Goal: Information Seeking & Learning: Learn about a topic

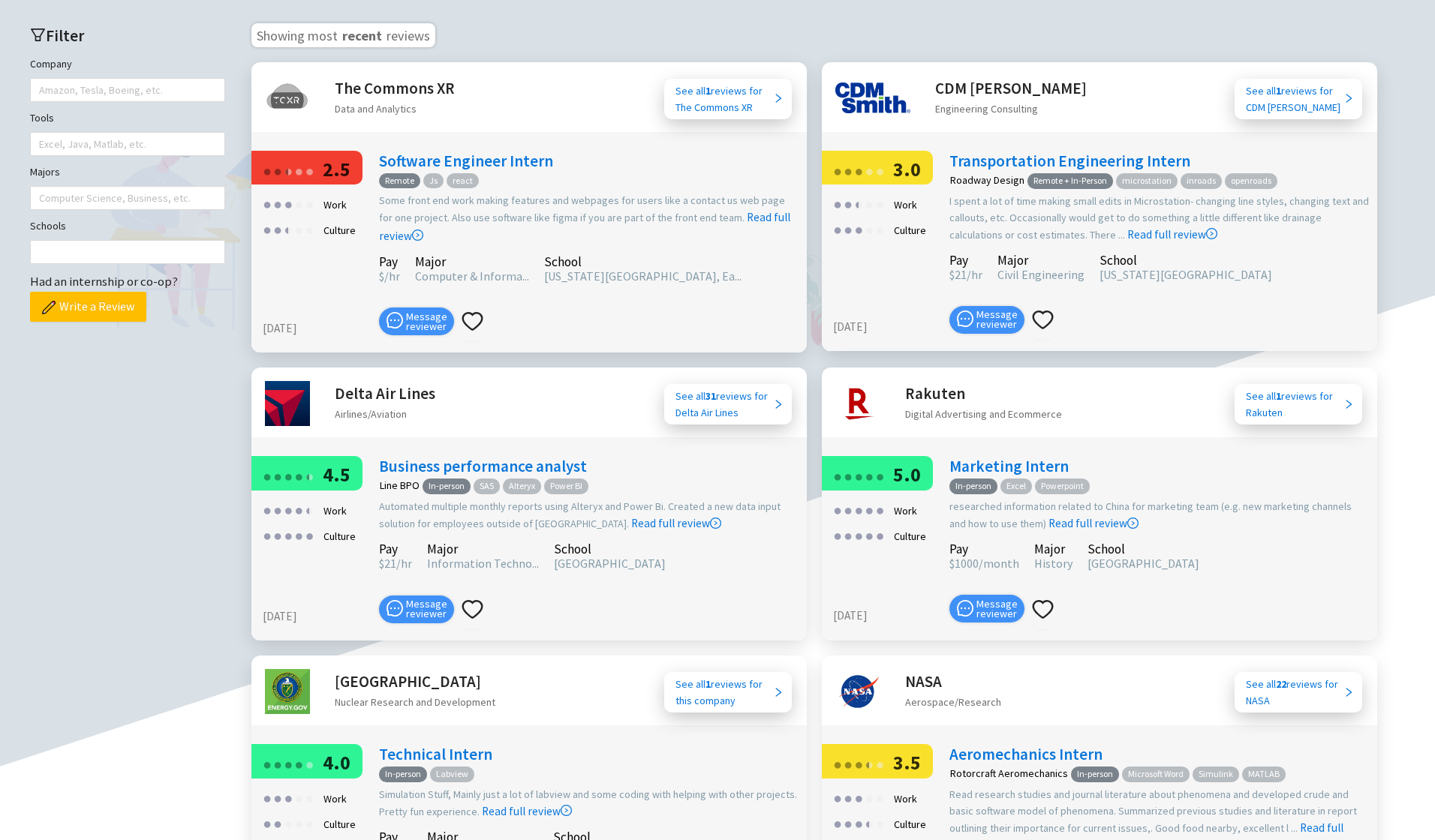
scroll to position [676, 0]
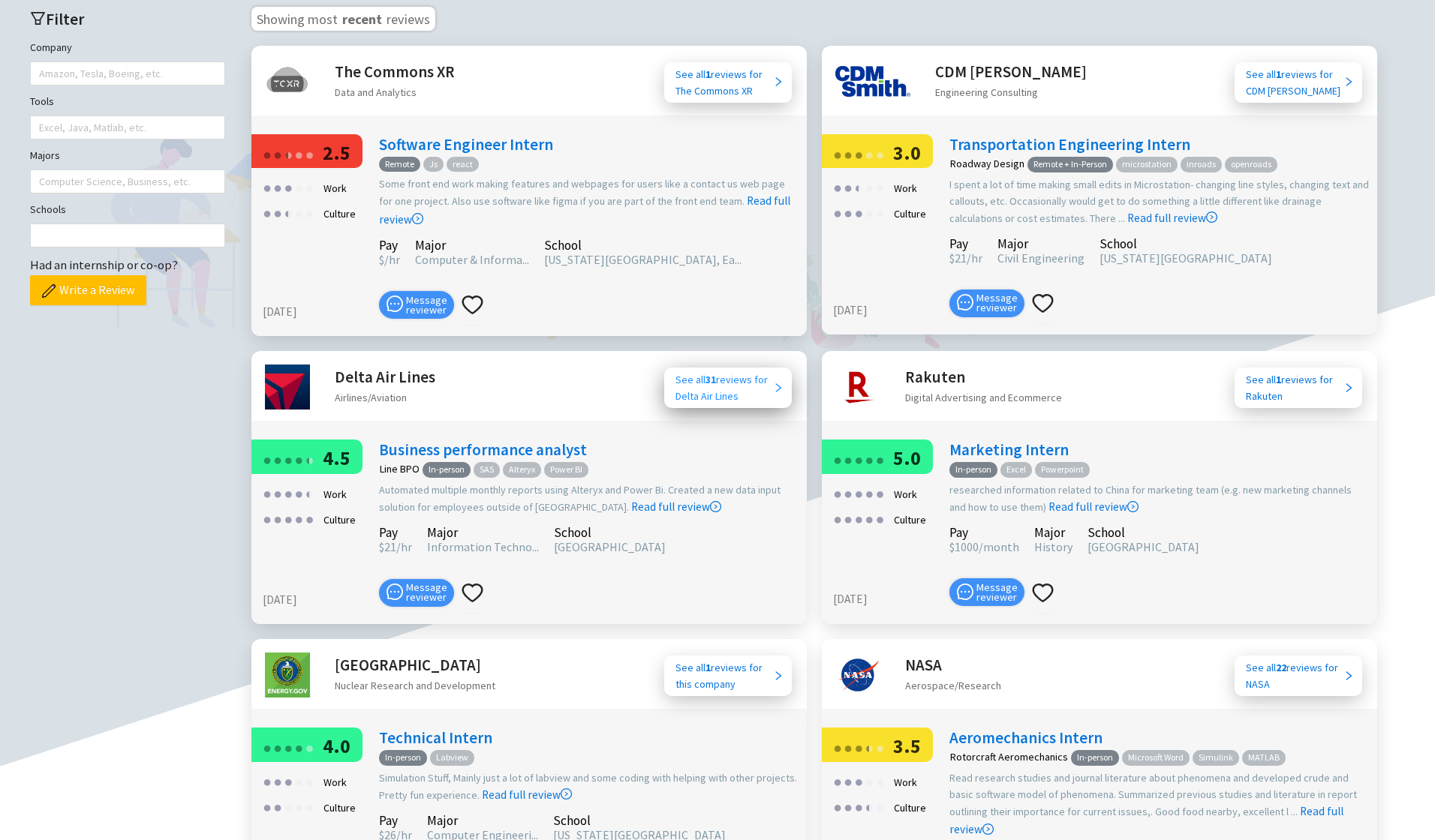
click at [708, 374] on div "See all 31 reviews for Delta Air Lines" at bounding box center [725, 388] width 98 height 33
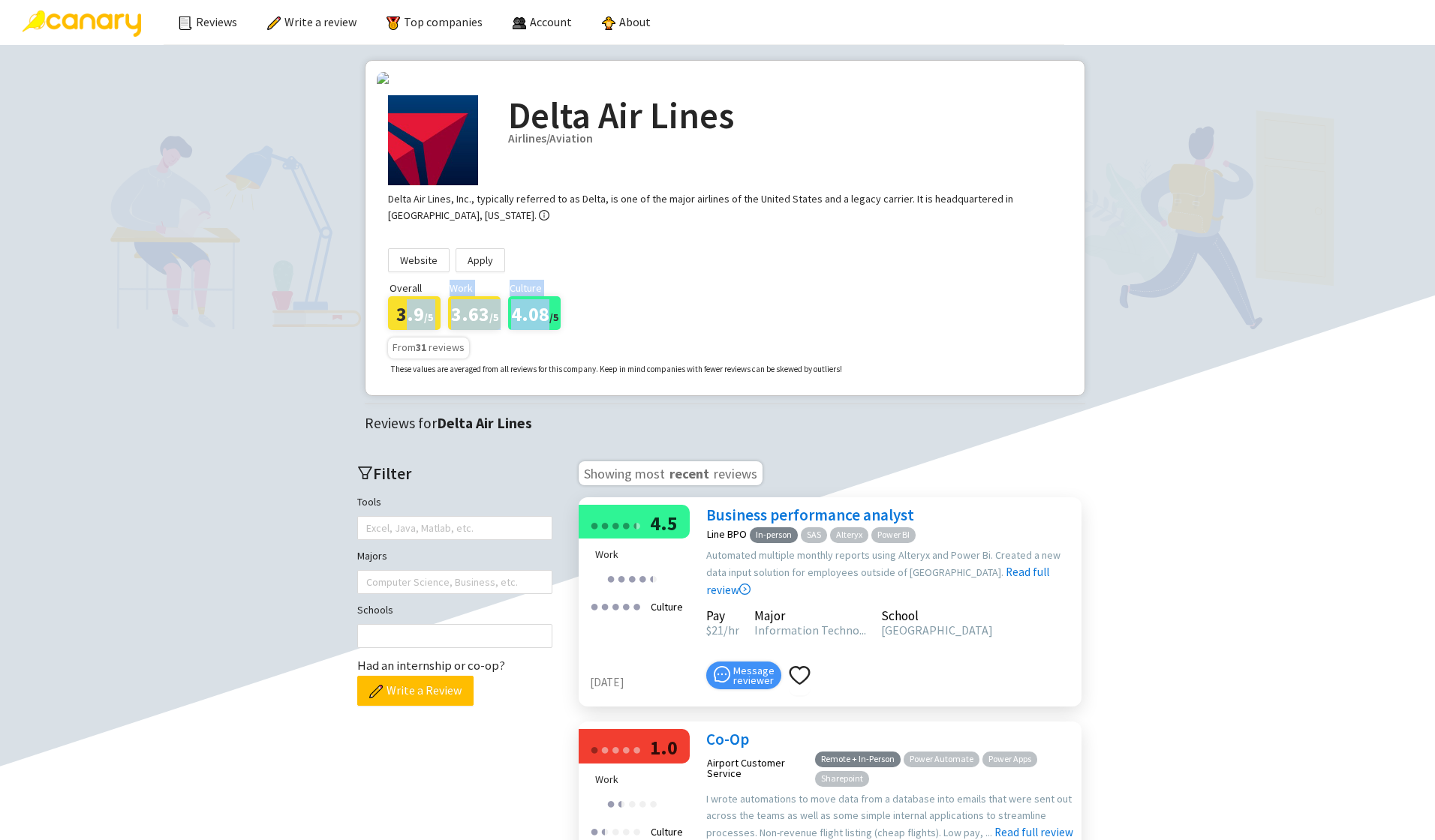
drag, startPoint x: 403, startPoint y: 420, endPoint x: 548, endPoint y: 416, distance: 145.1
click at [394, 330] on div "Overall 3.9 /5 Work 3.63 /5 Culture 4.08 /5" at bounding box center [391, 305] width 6 height 51
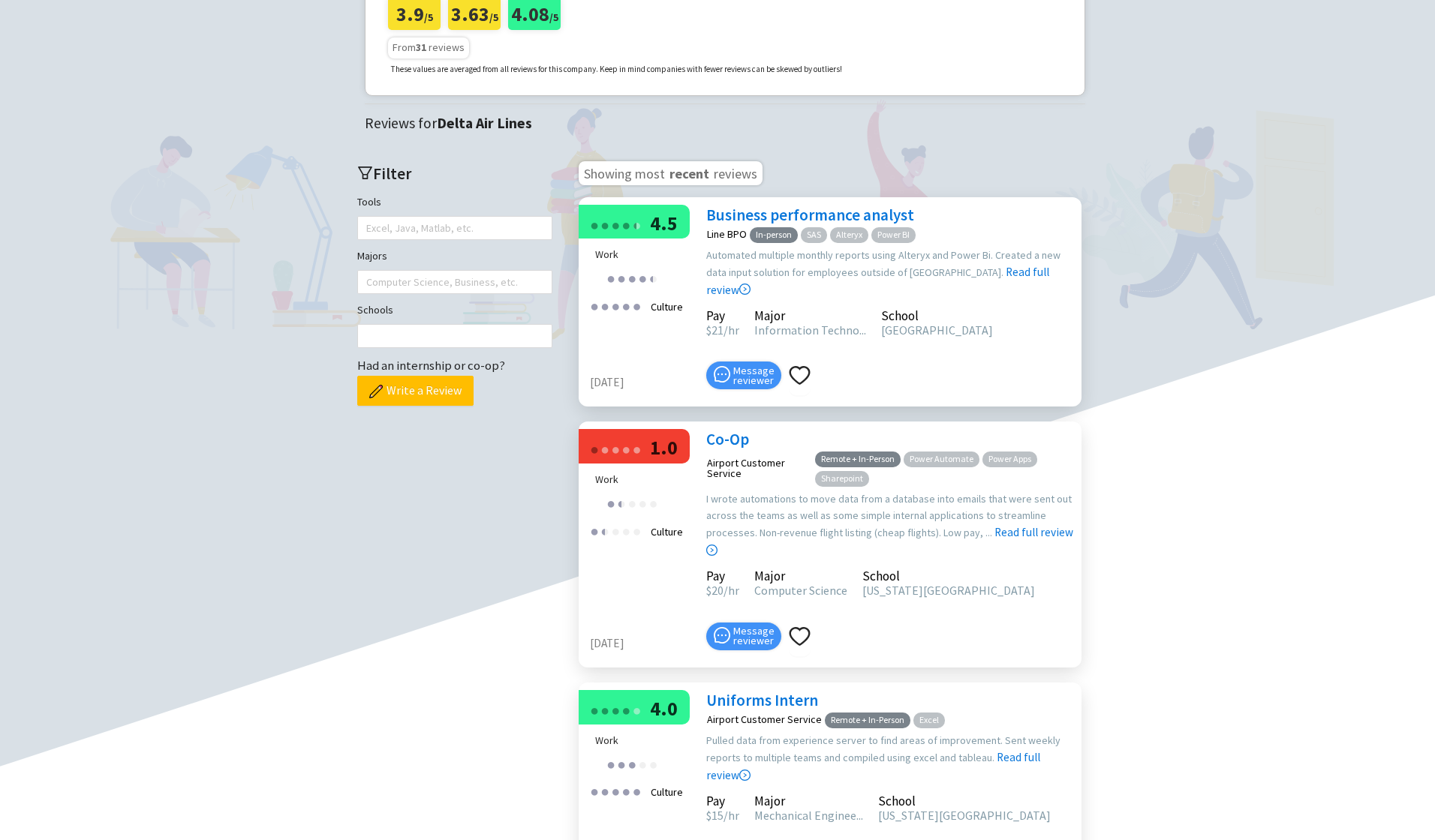
click at [1296, 283] on main "Delta Air Lines Airlines/Aviation Delta Air Lines, Inc., typically referred to …" at bounding box center [717, 624] width 1405 height 1729
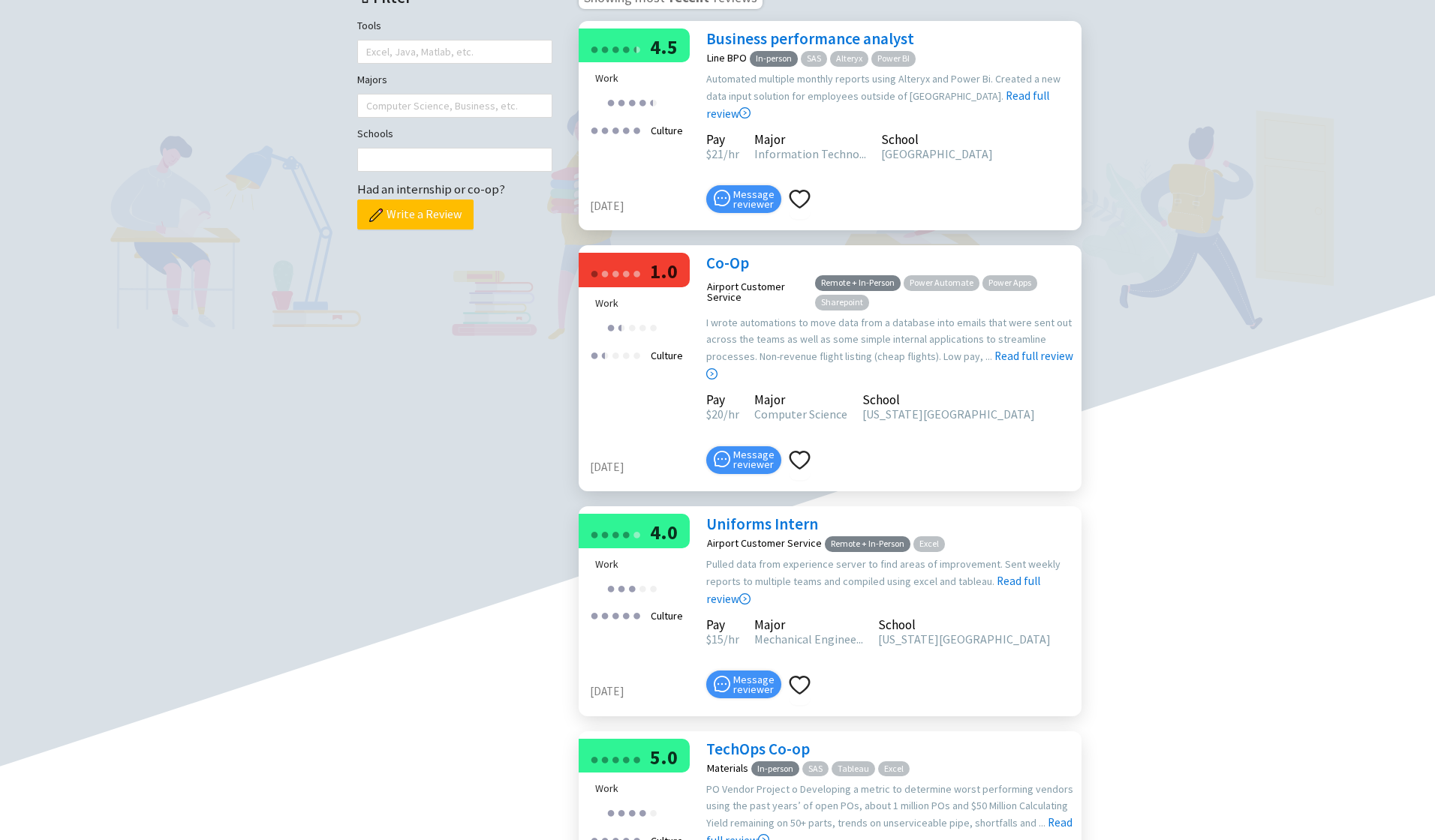
scroll to position [450, 0]
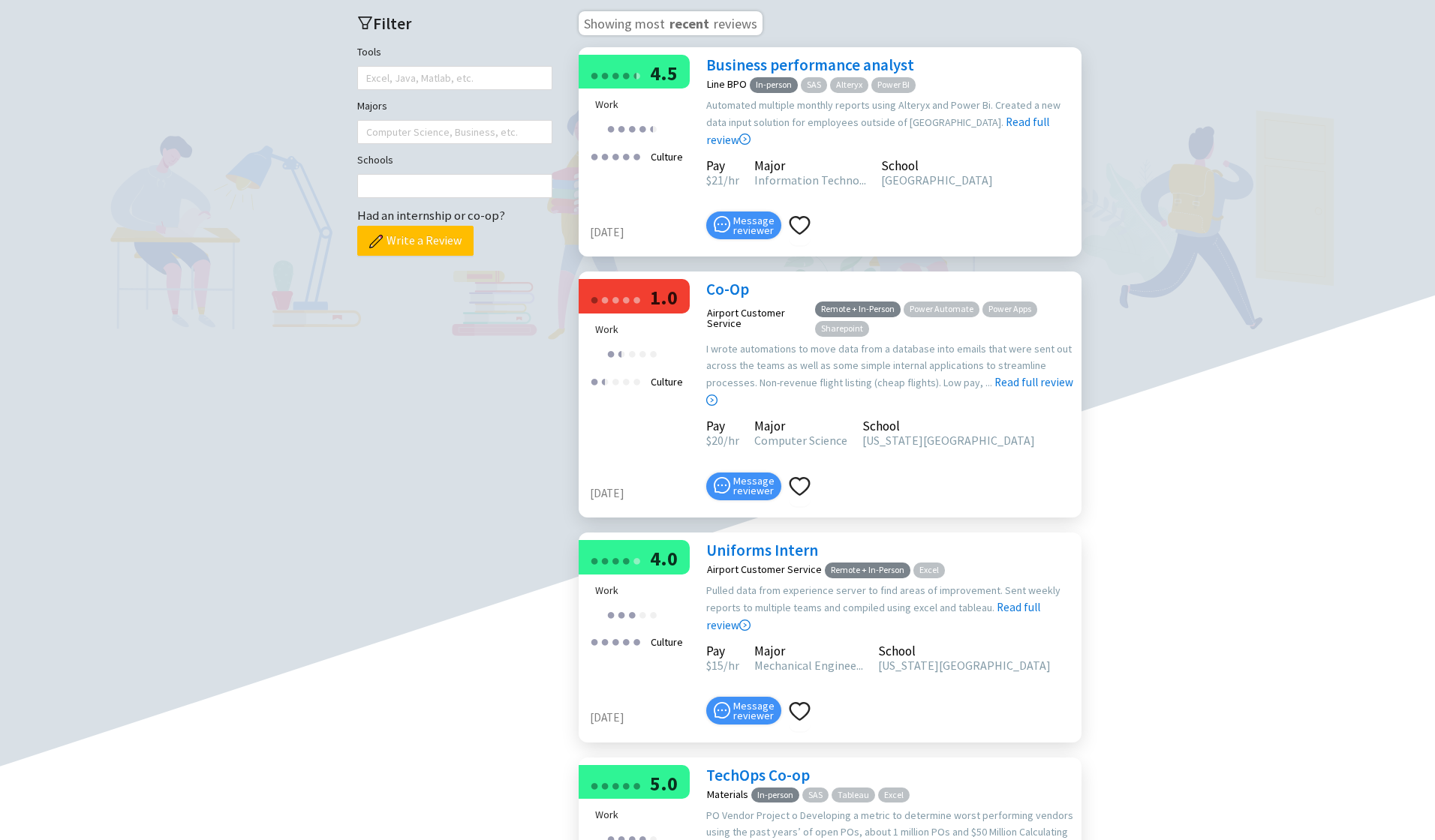
click at [757, 75] on link "Business performance analyst" at bounding box center [811, 65] width 208 height 20
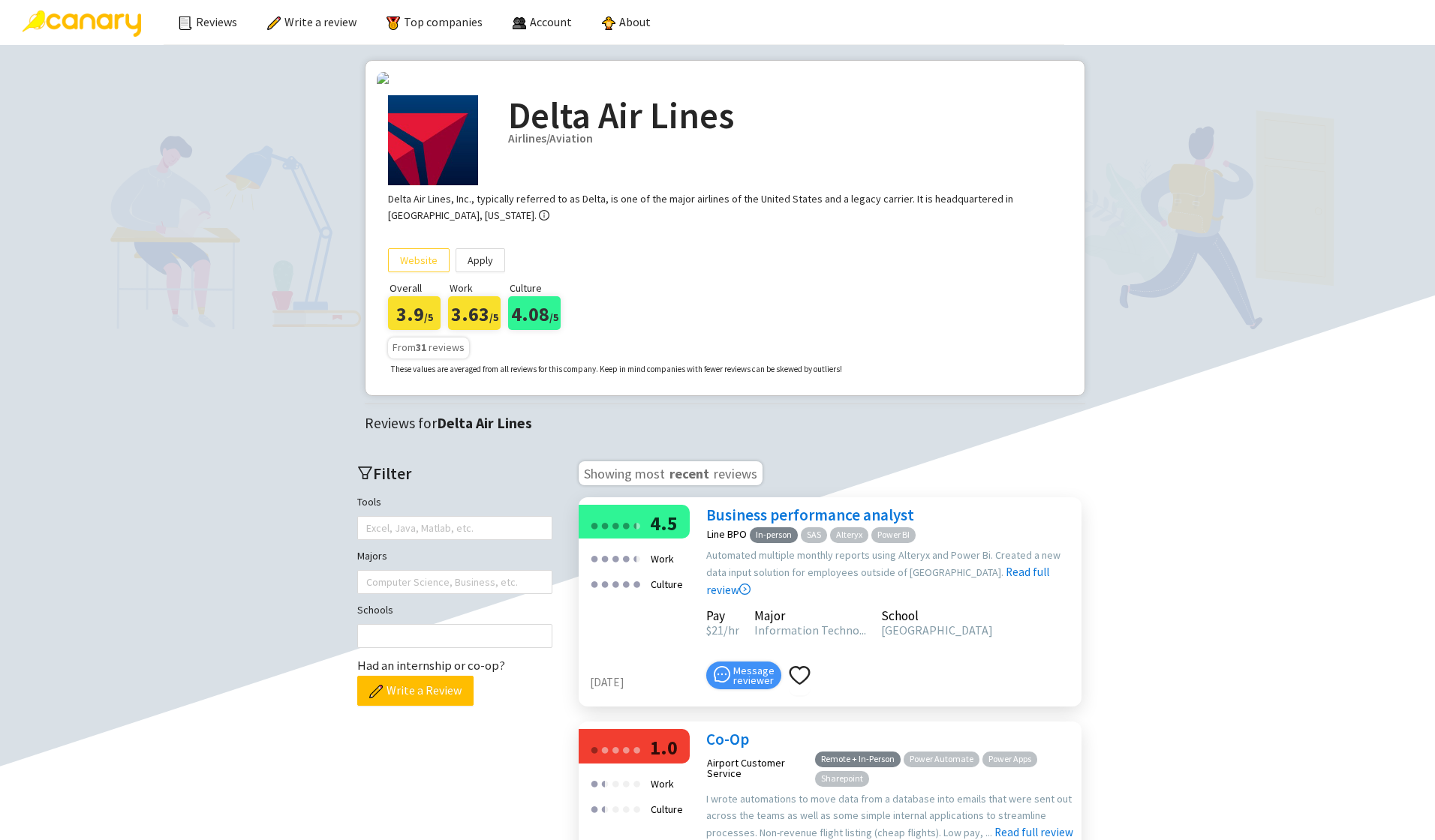
click at [422, 272] on span "Website" at bounding box center [419, 260] width 38 height 23
click at [458, 273] on link "Apply" at bounding box center [480, 260] width 50 height 24
click at [115, 31] on img at bounding box center [82, 24] width 119 height 26
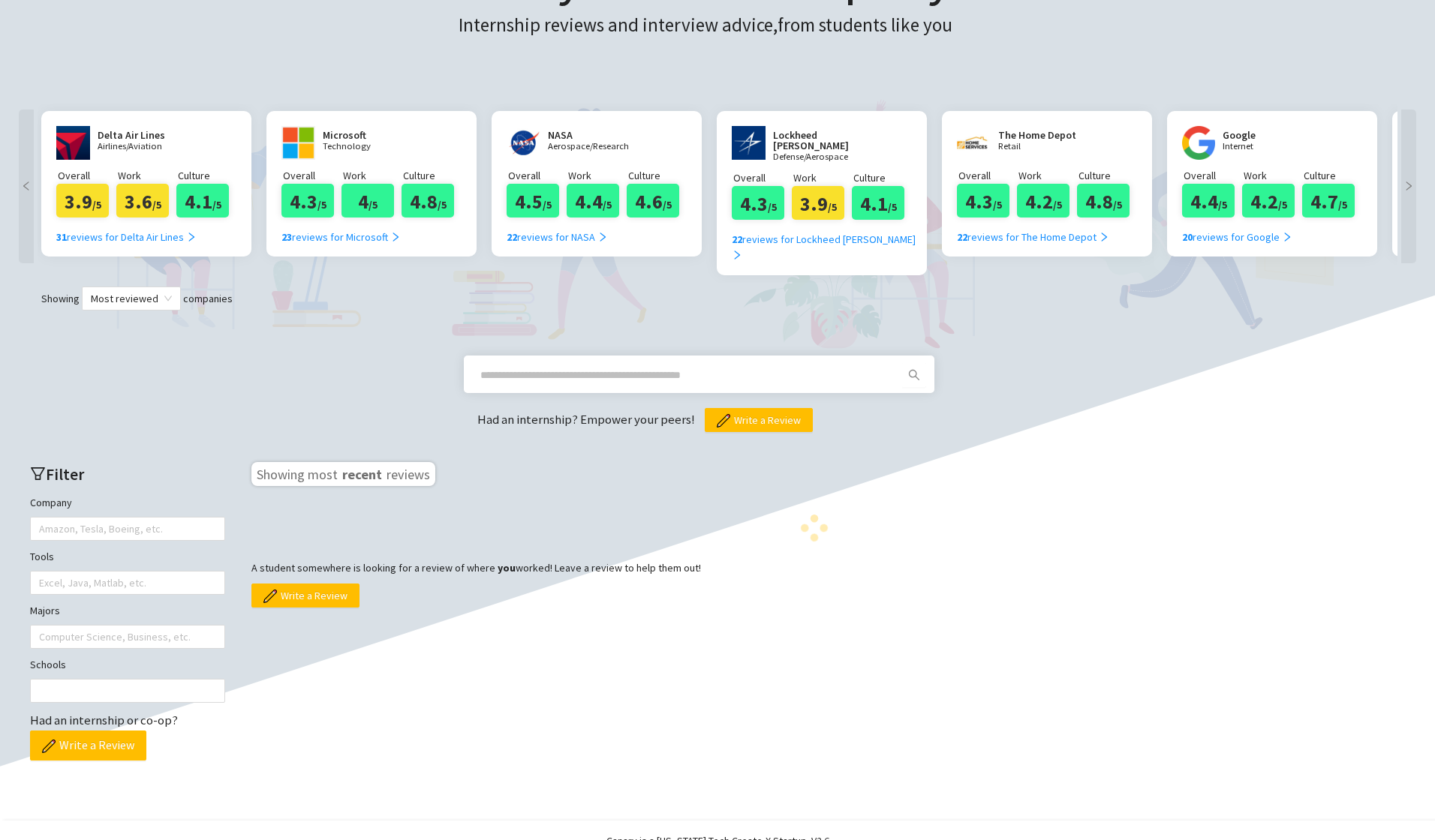
scroll to position [226, 0]
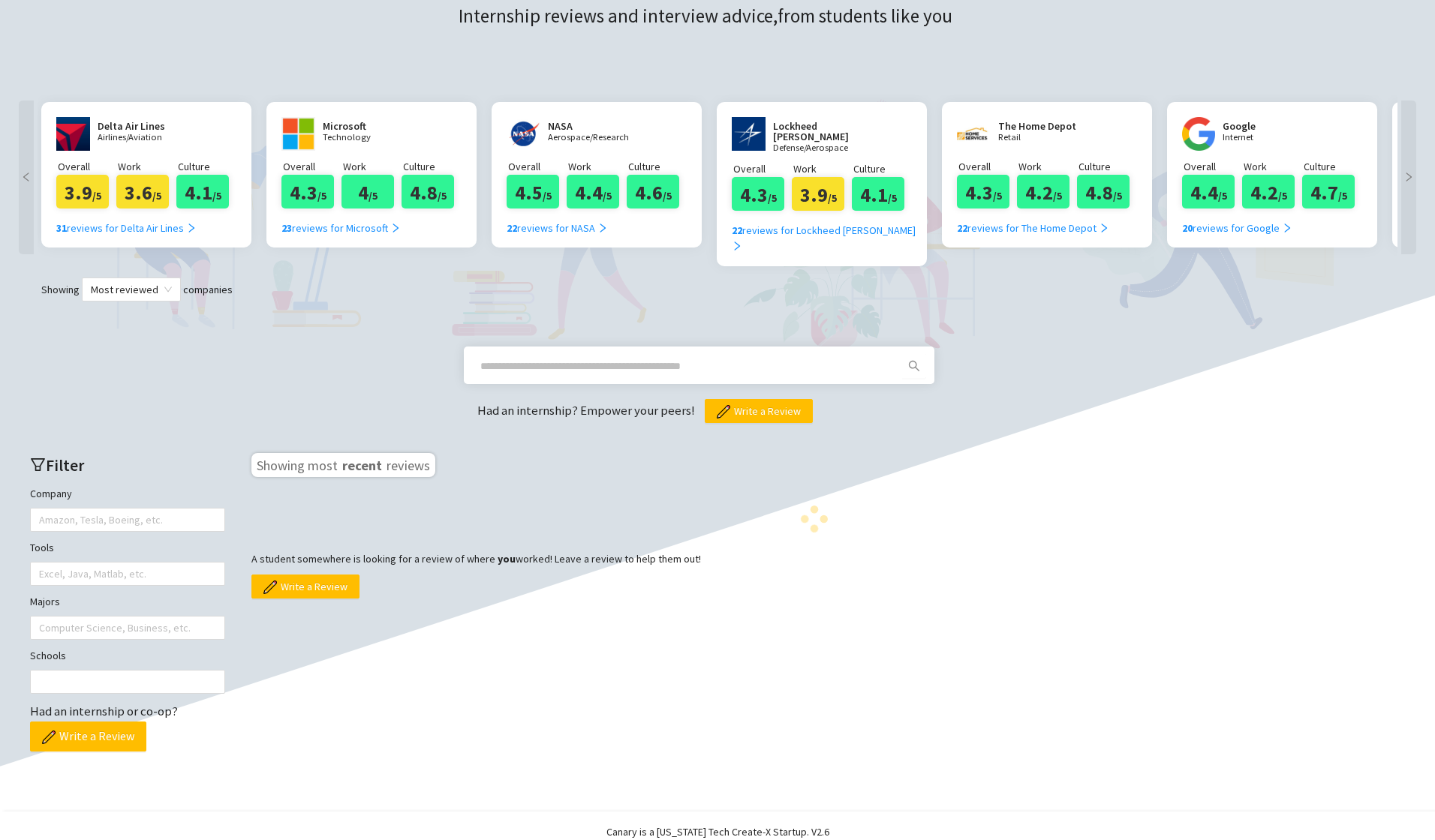
click at [547, 358] on input "text" at bounding box center [680, 365] width 401 height 17
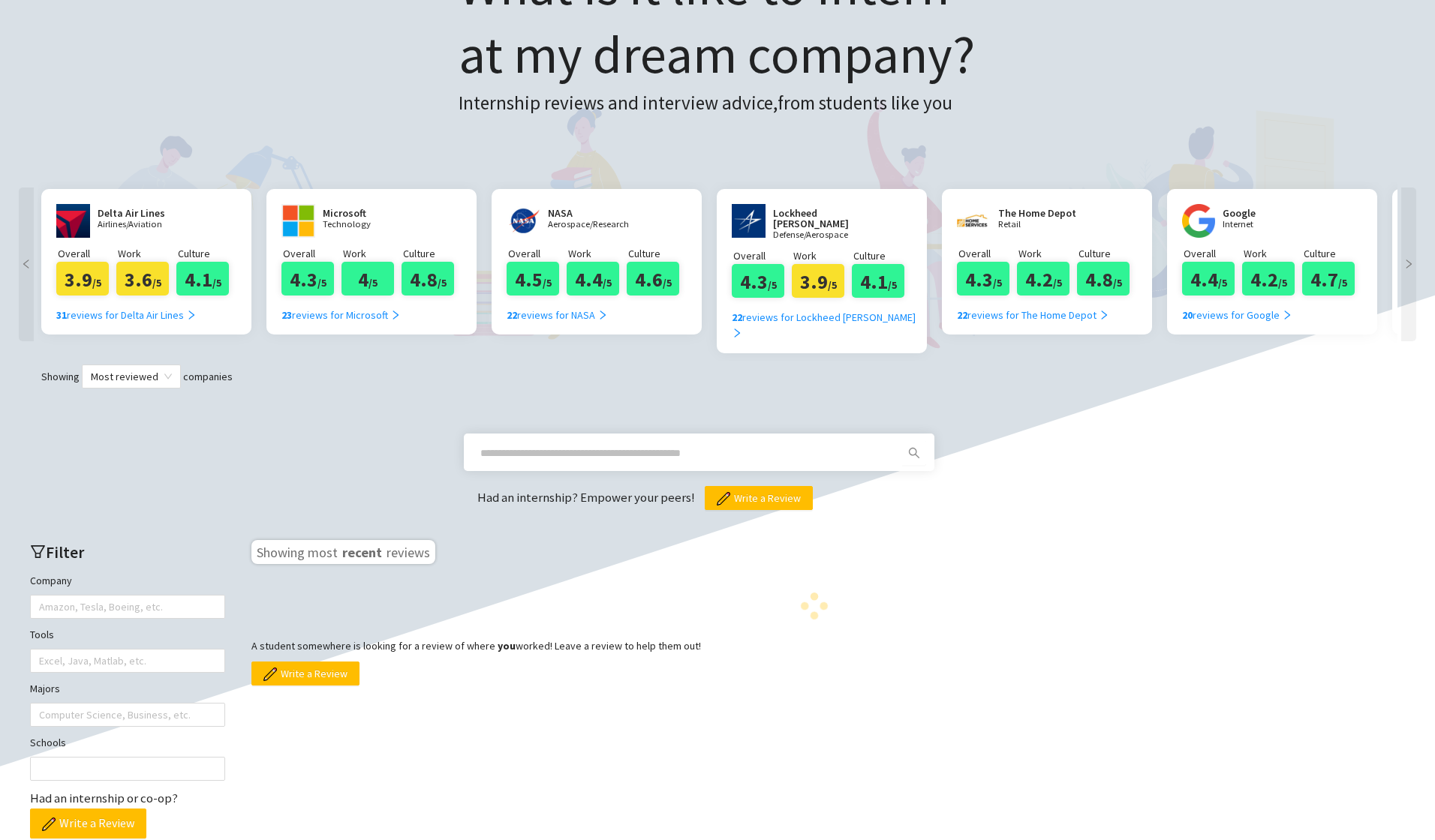
scroll to position [267, 0]
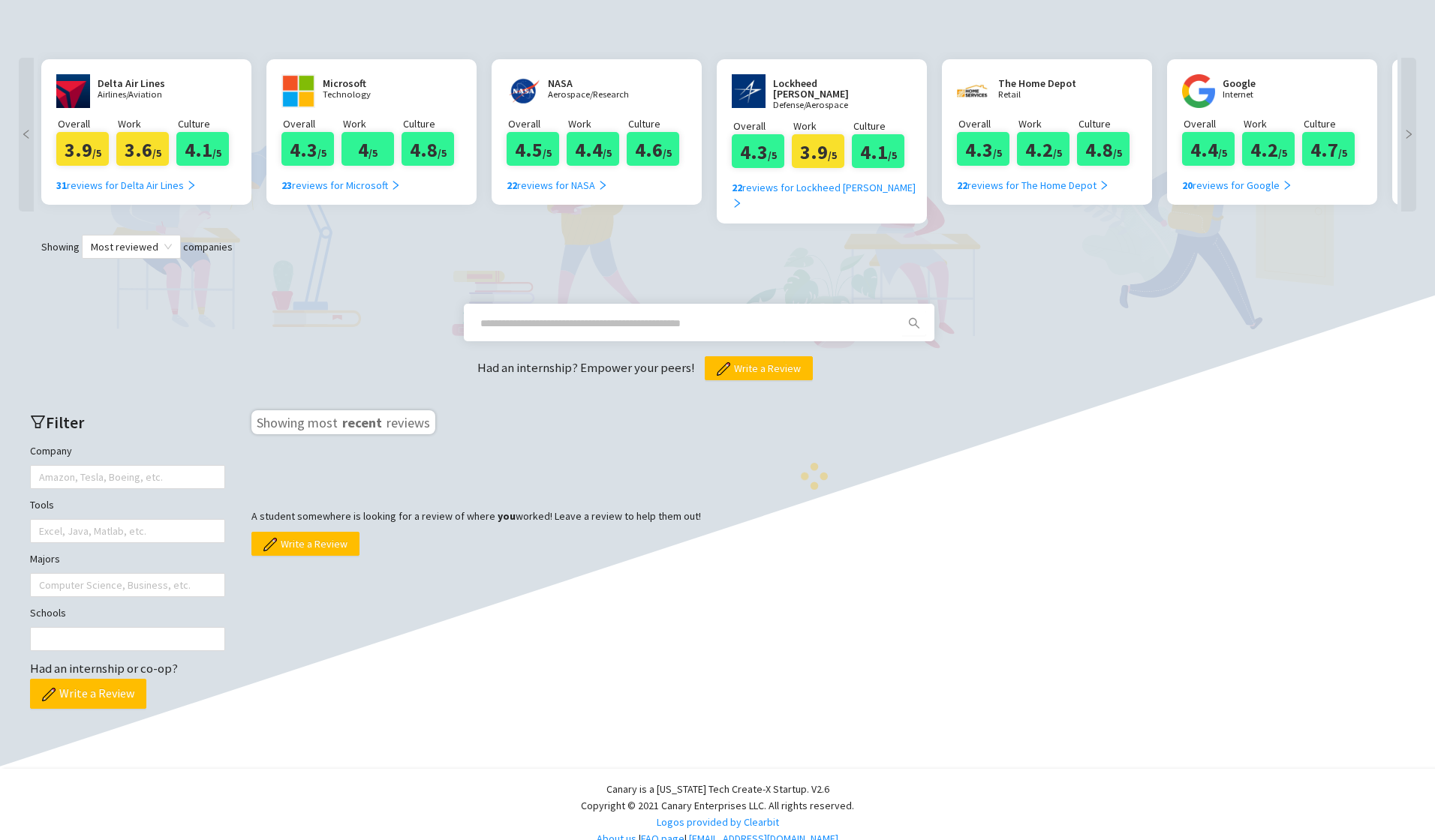
click at [583, 311] on span at bounding box center [687, 323] width 432 height 24
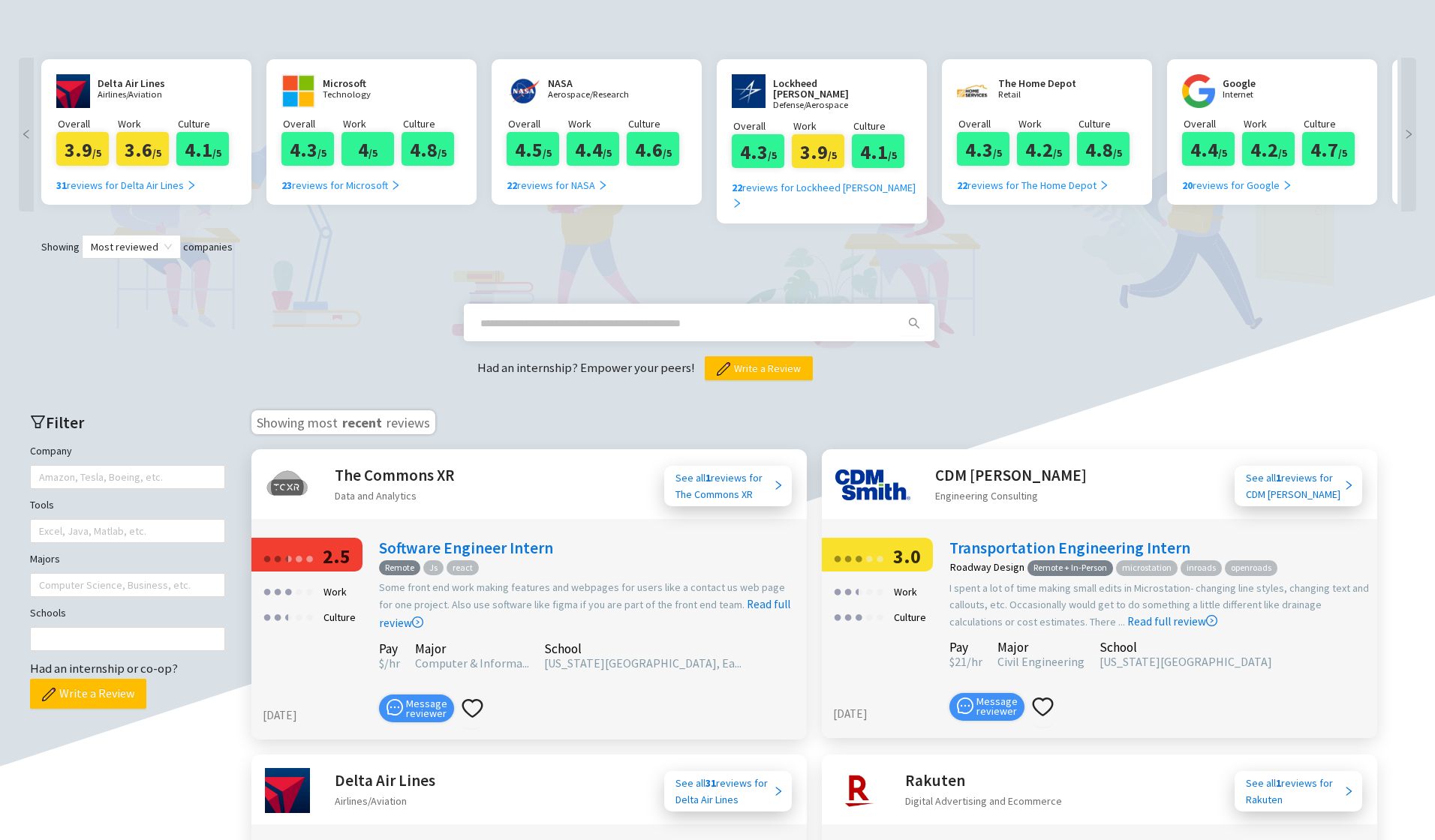
click at [570, 316] on input "text" at bounding box center [680, 323] width 401 height 17
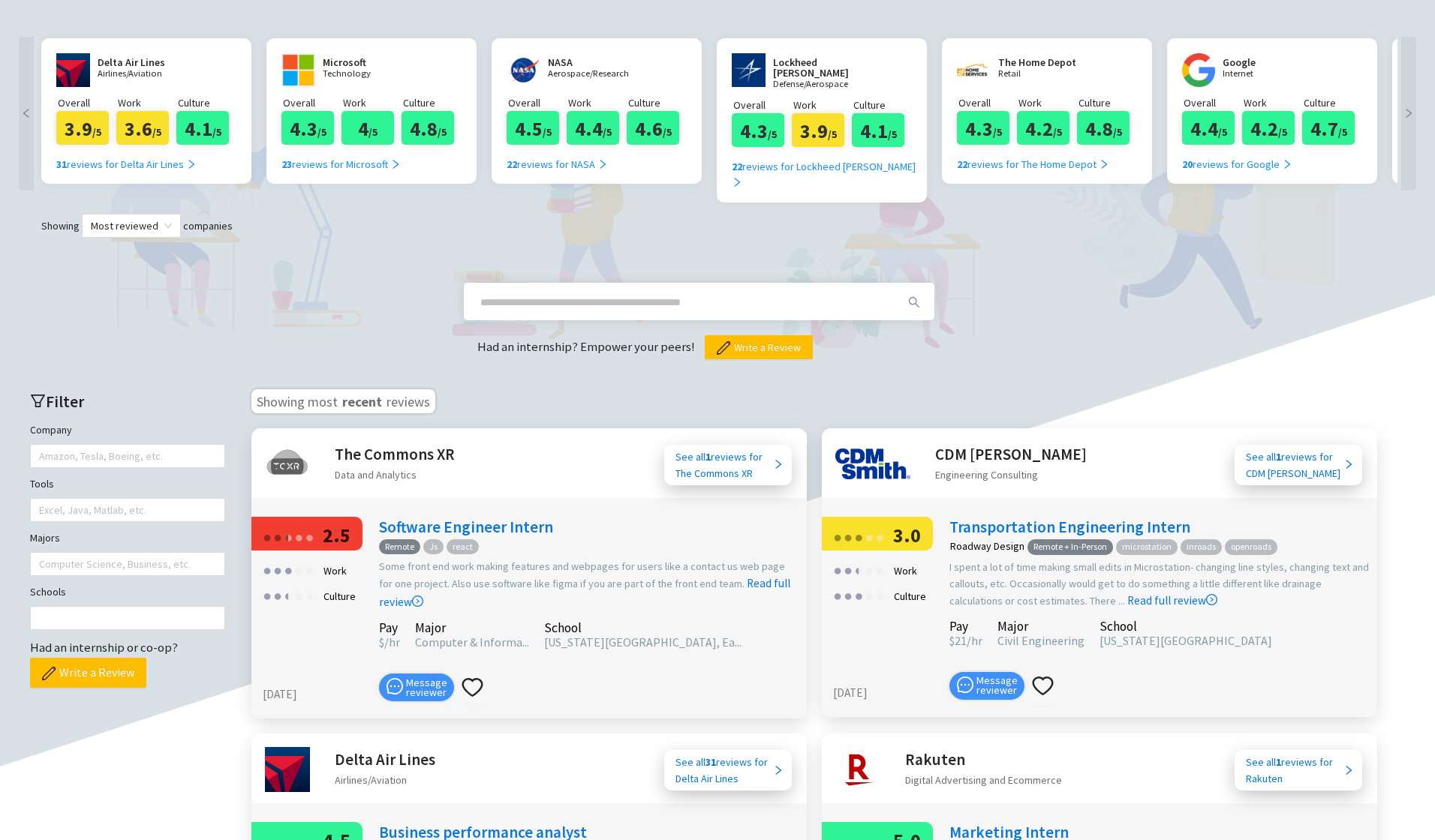
scroll to position [375, 0]
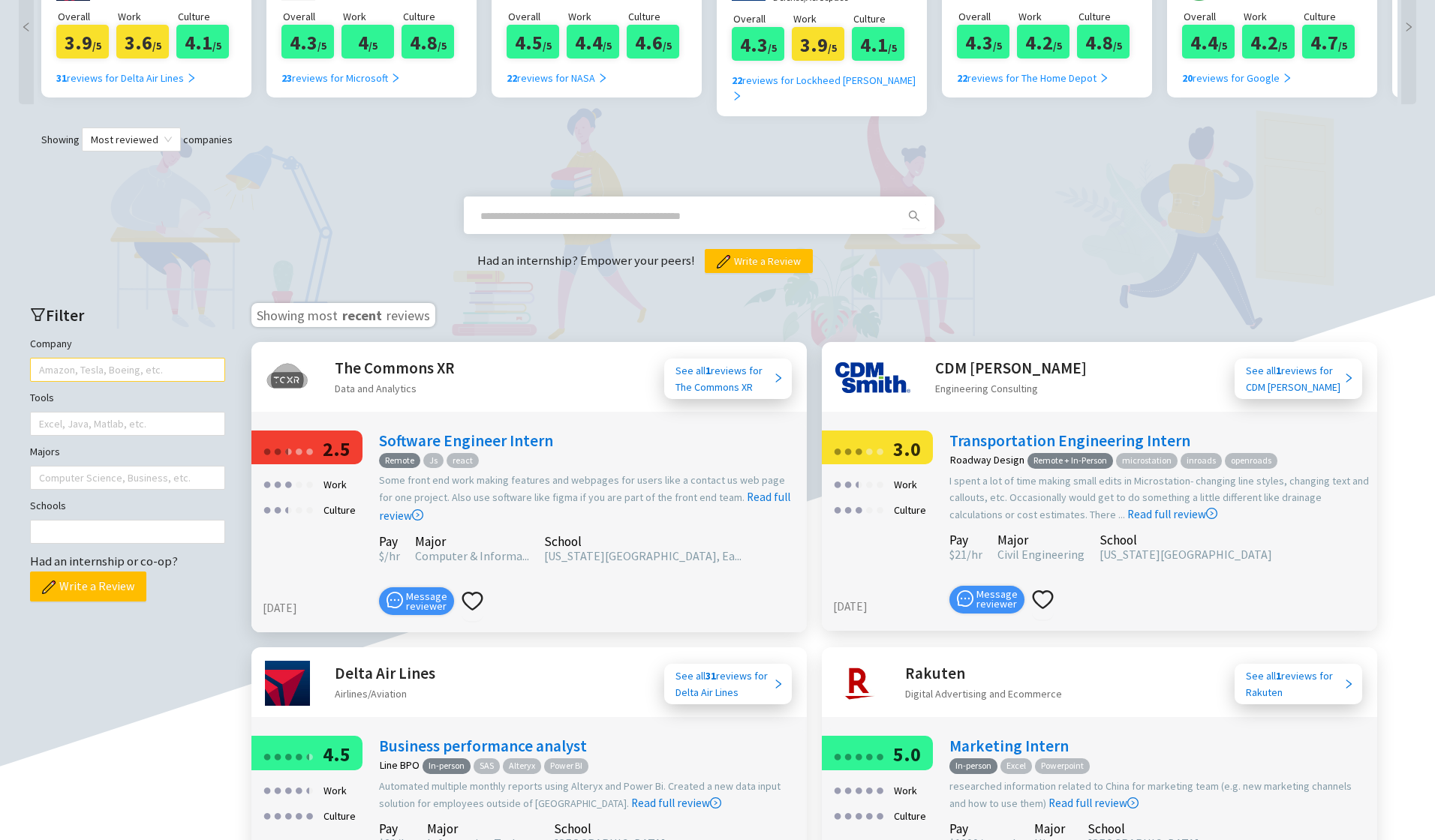
click at [58, 359] on div at bounding box center [120, 370] width 172 height 21
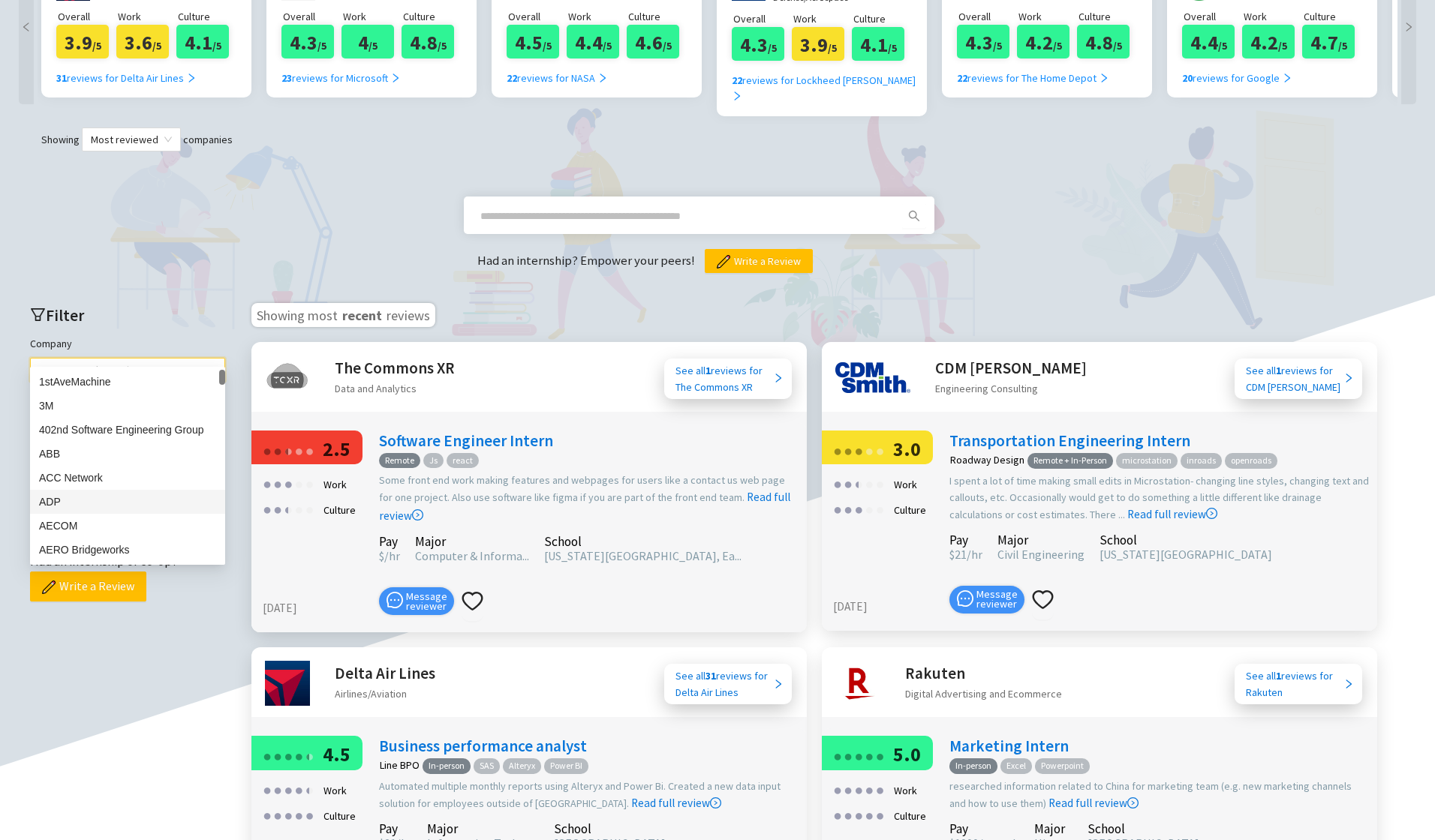
click at [84, 498] on div "ADP" at bounding box center [128, 502] width 178 height 17
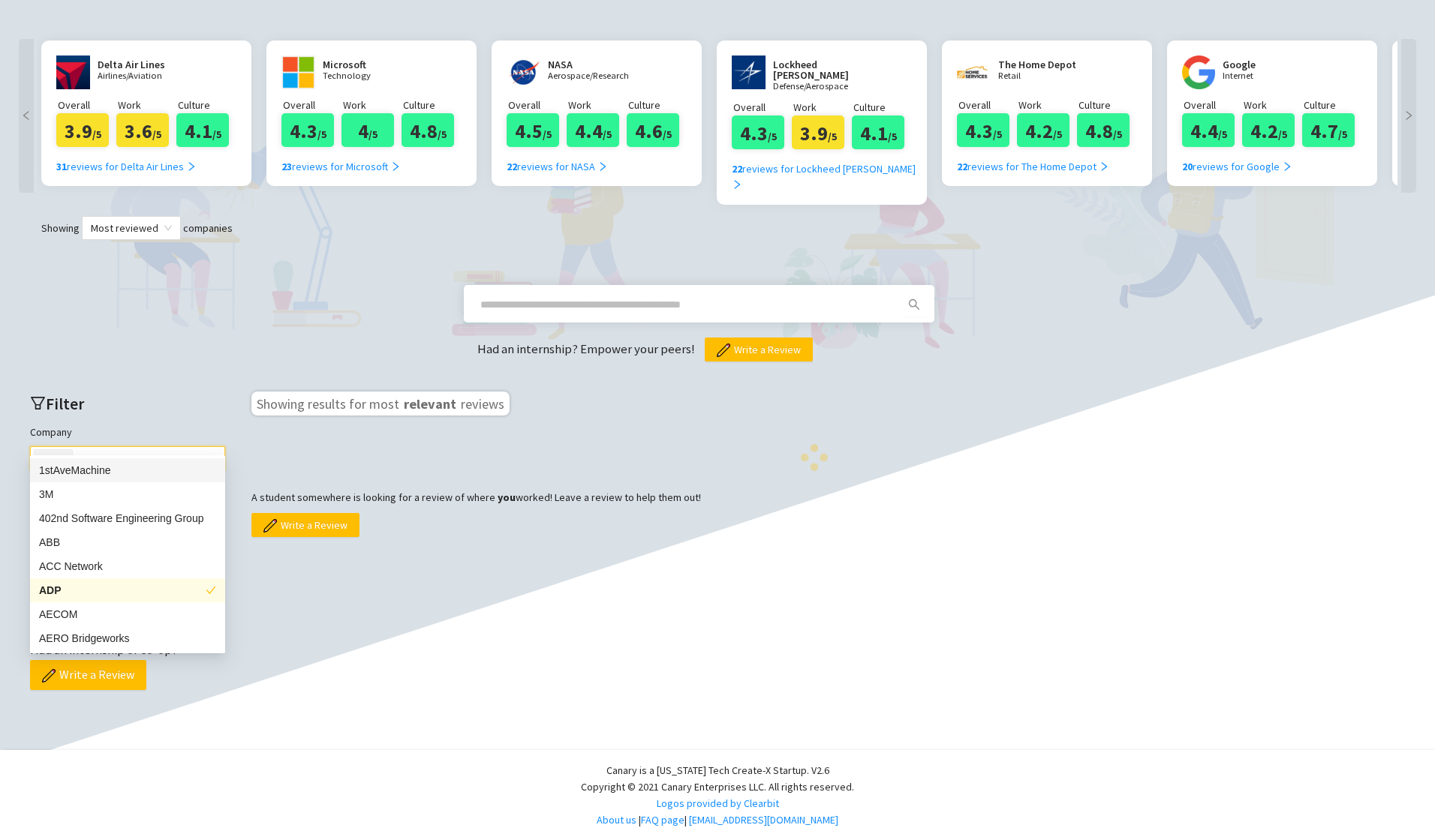
scroll to position [267, 0]
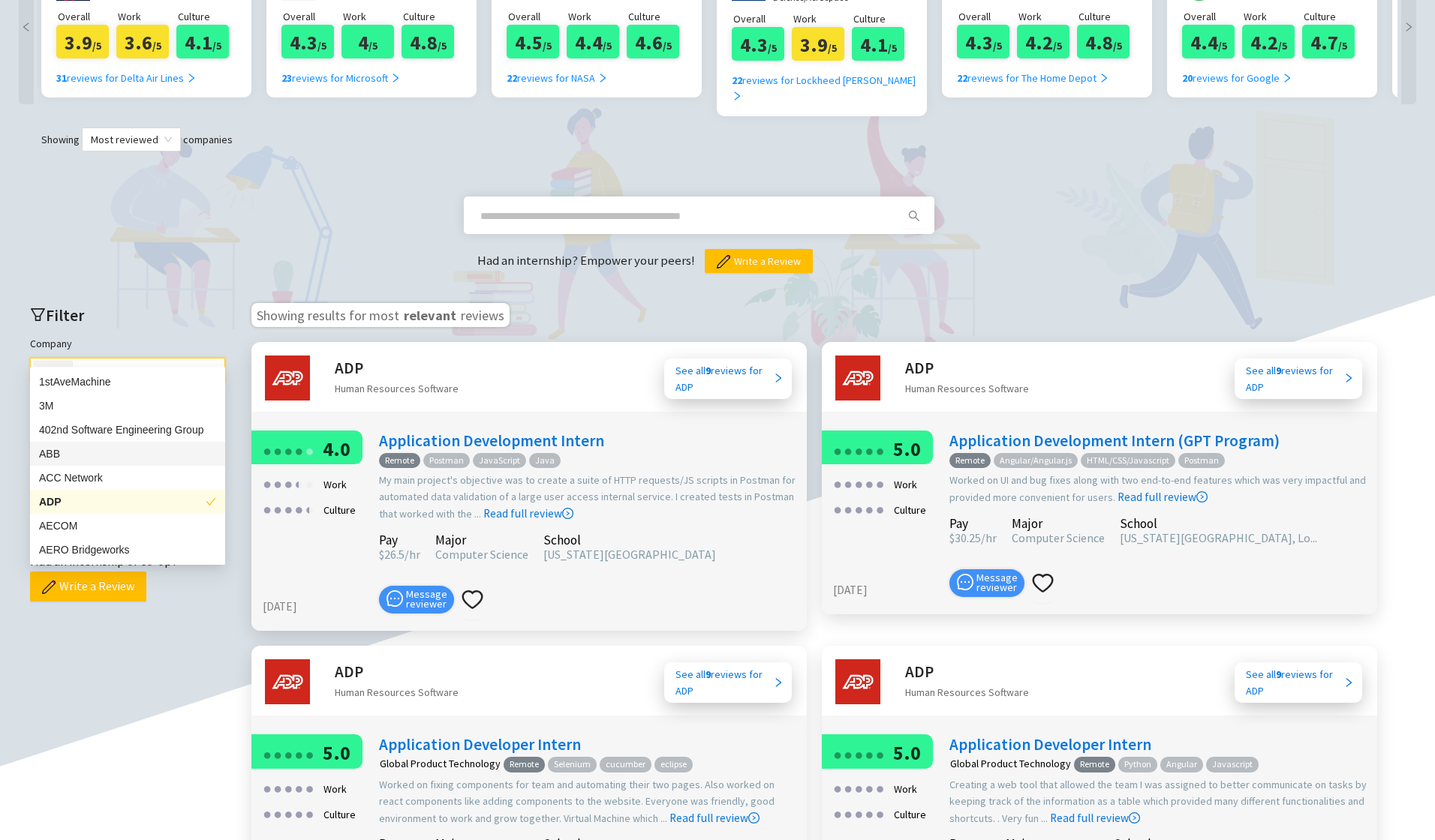
click at [66, 458] on div "ABB" at bounding box center [128, 454] width 178 height 17
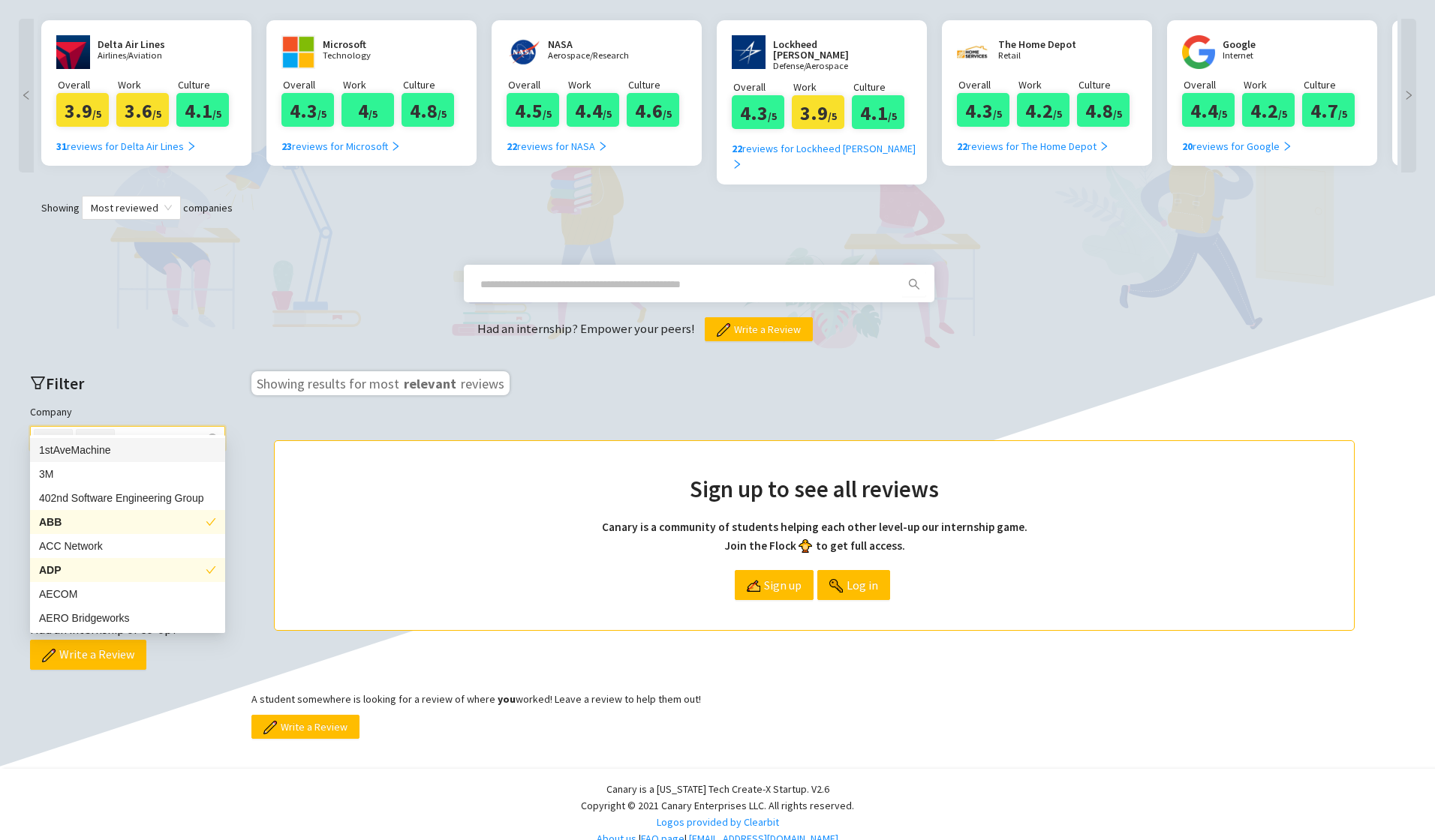
click at [66, 435] on icon "close" at bounding box center [65, 438] width 5 height 5
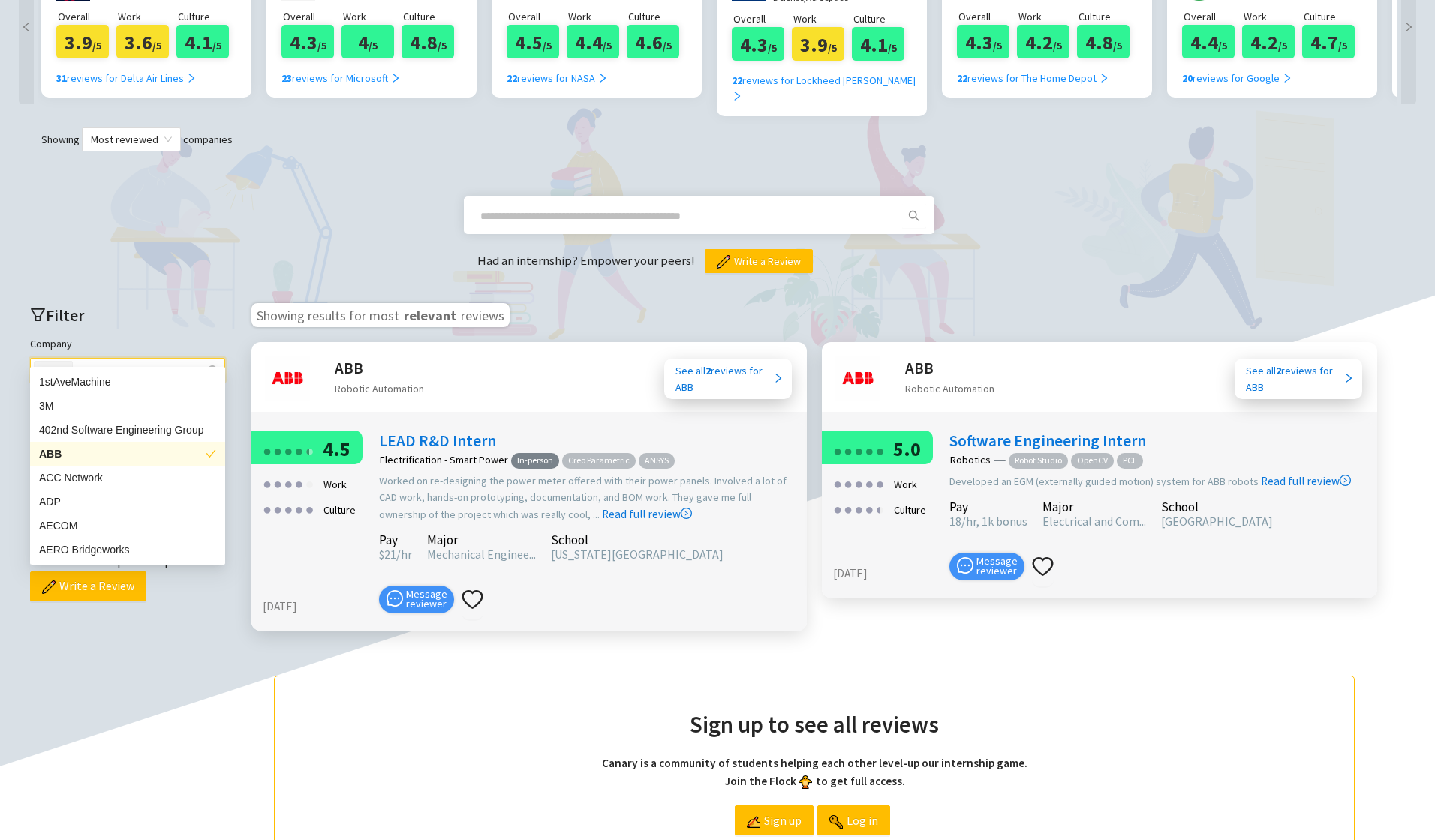
click at [61, 453] on div "ABB" at bounding box center [122, 454] width 167 height 17
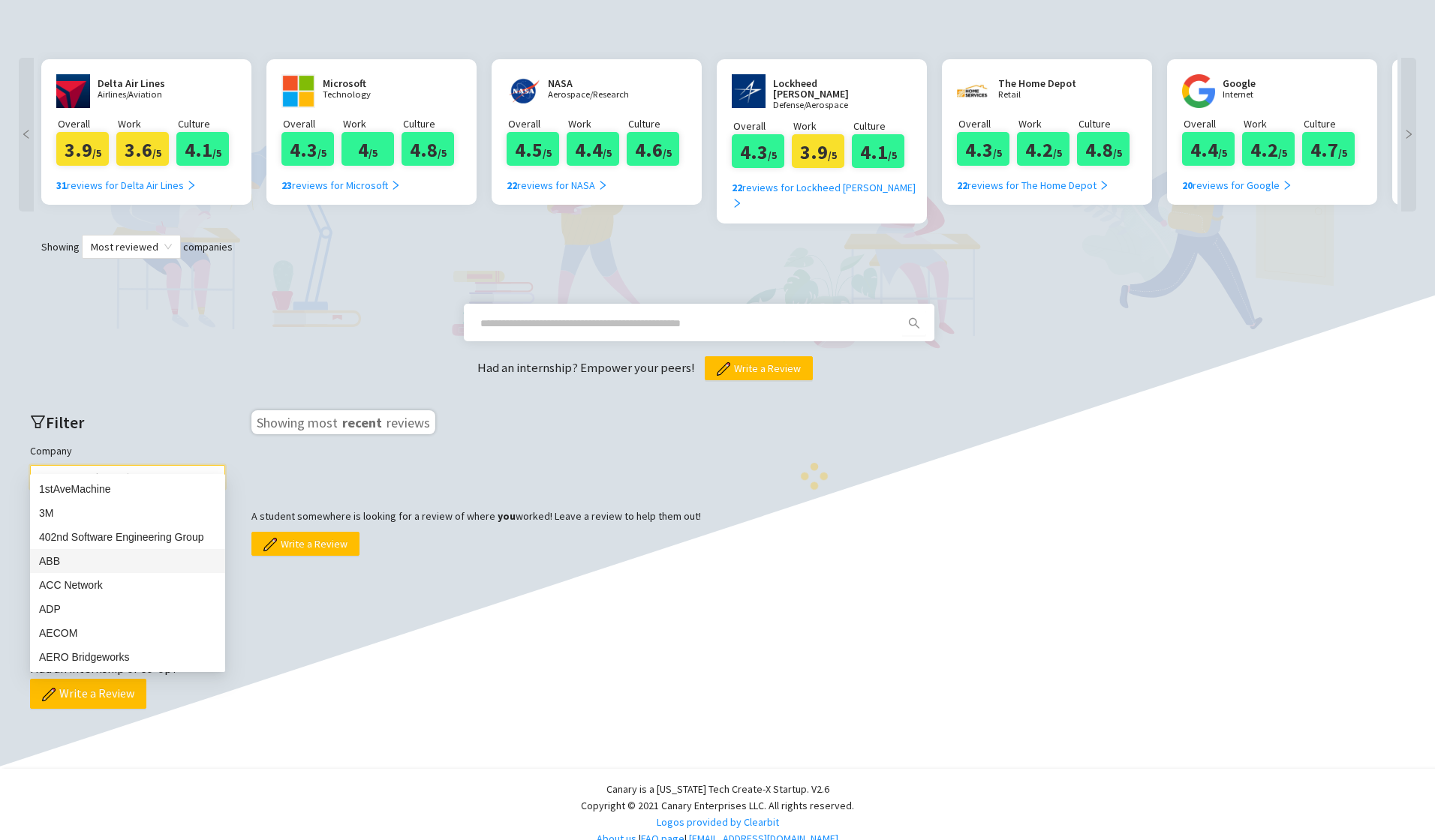
click at [0, 451] on html "Reviews Write a review Top companies Account About What is it like to intern at…" at bounding box center [717, 152] width 1435 height 840
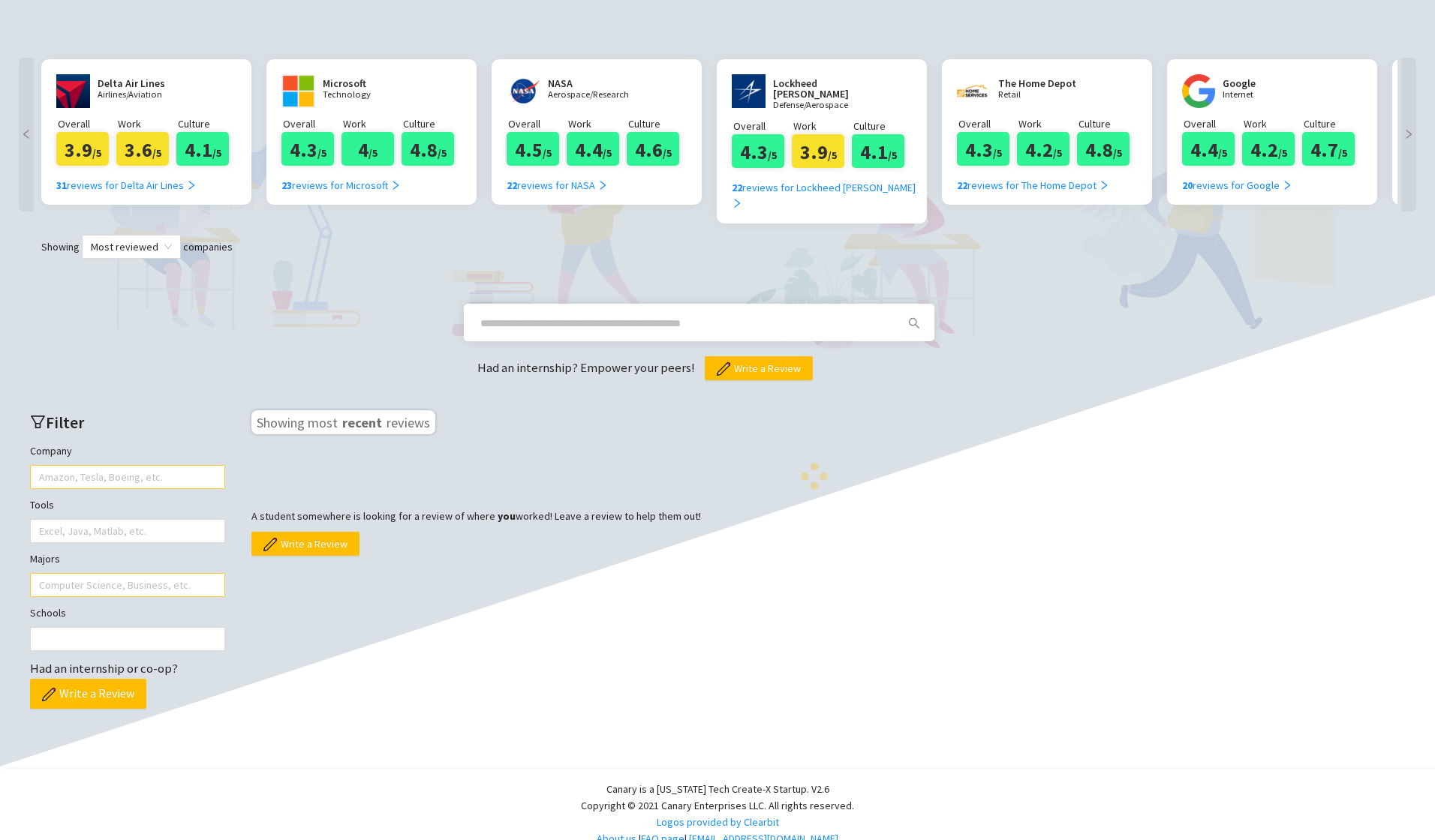
click at [79, 575] on div at bounding box center [120, 586] width 172 height 21
type input "*"
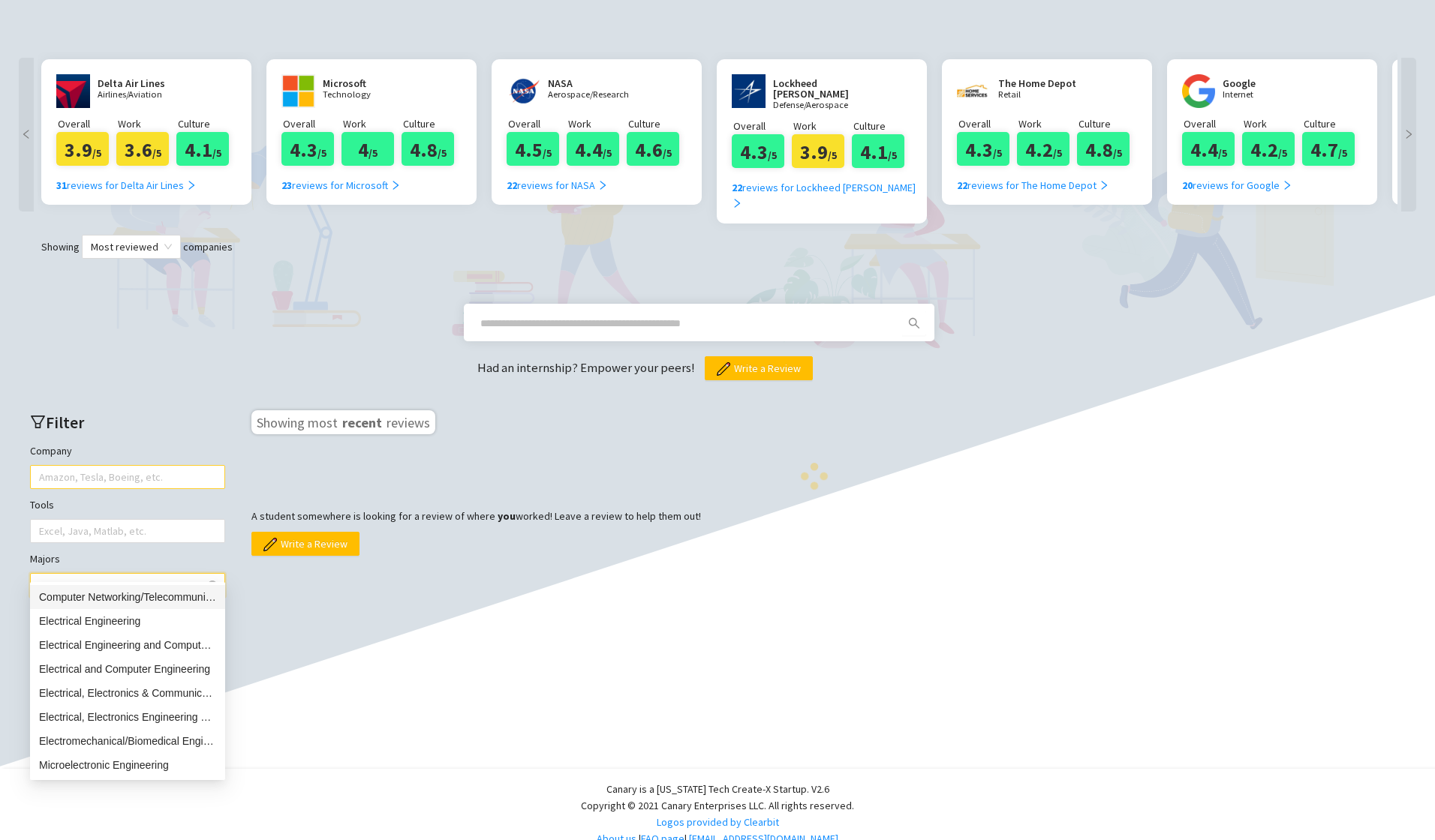
type input "****"
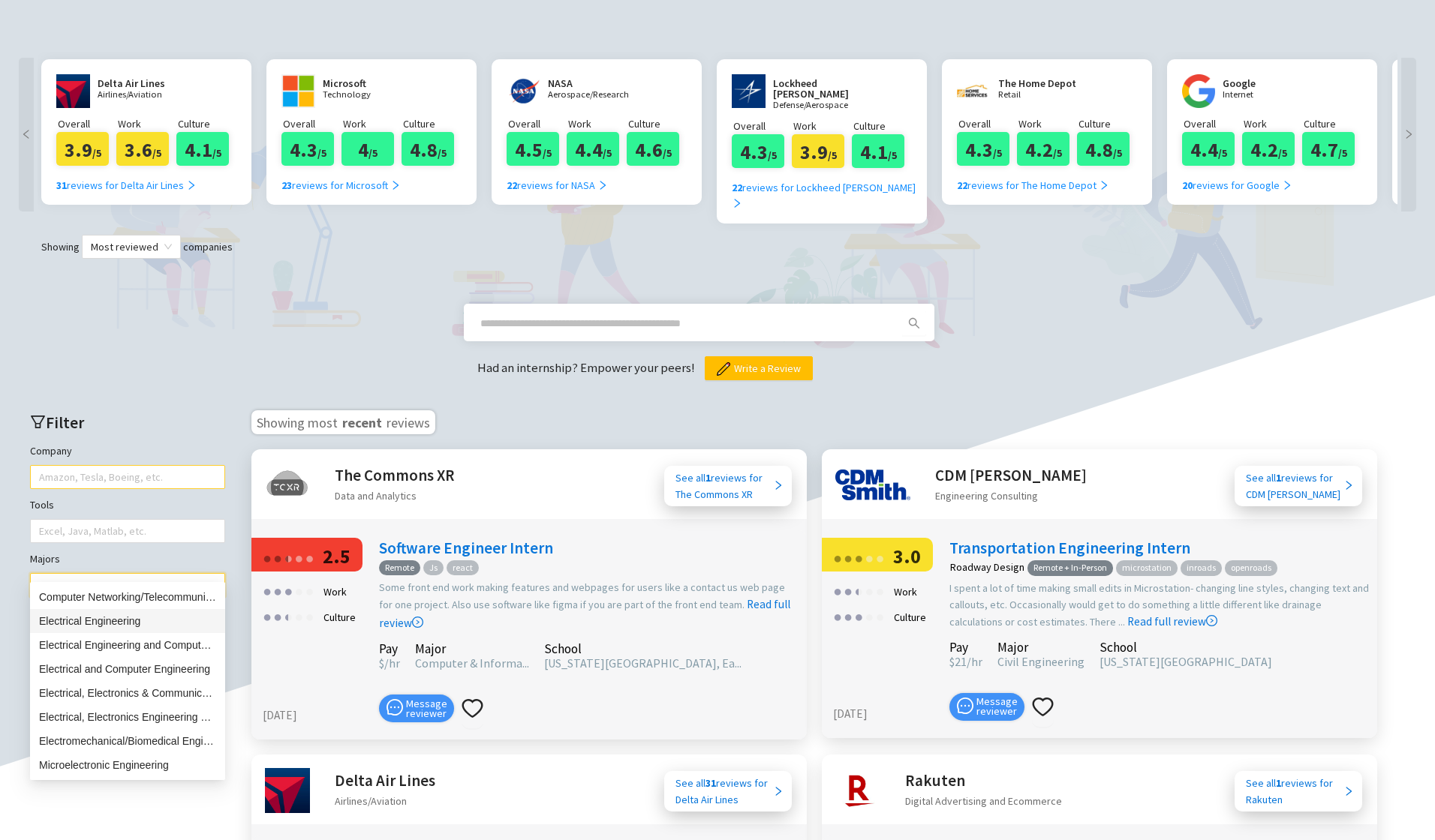
click at [112, 619] on div "Electrical Engineering" at bounding box center [128, 621] width 178 height 17
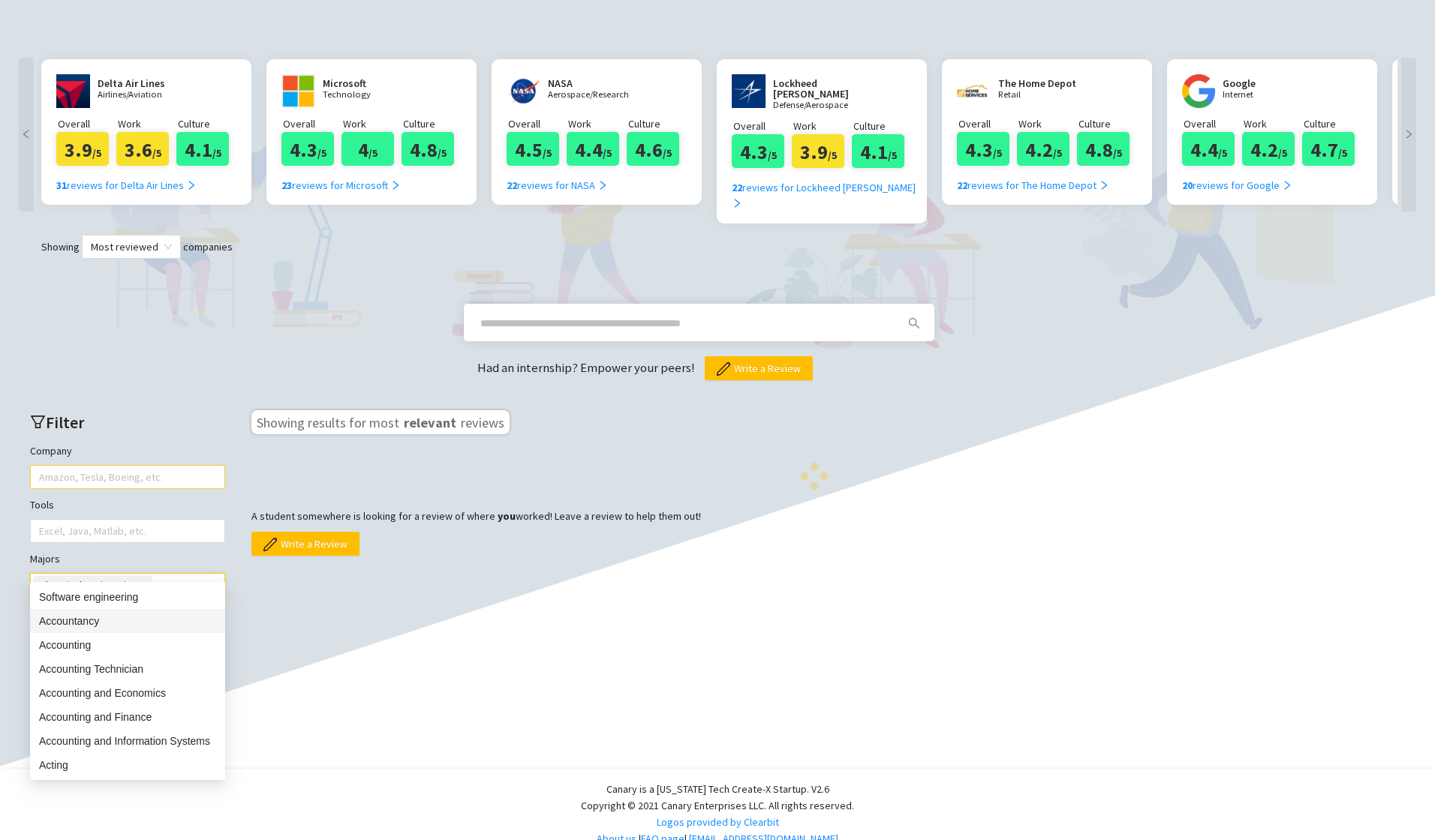
click at [165, 351] on div "Had an internship? Empower your peers! Write a Review" at bounding box center [717, 319] width 1405 height 121
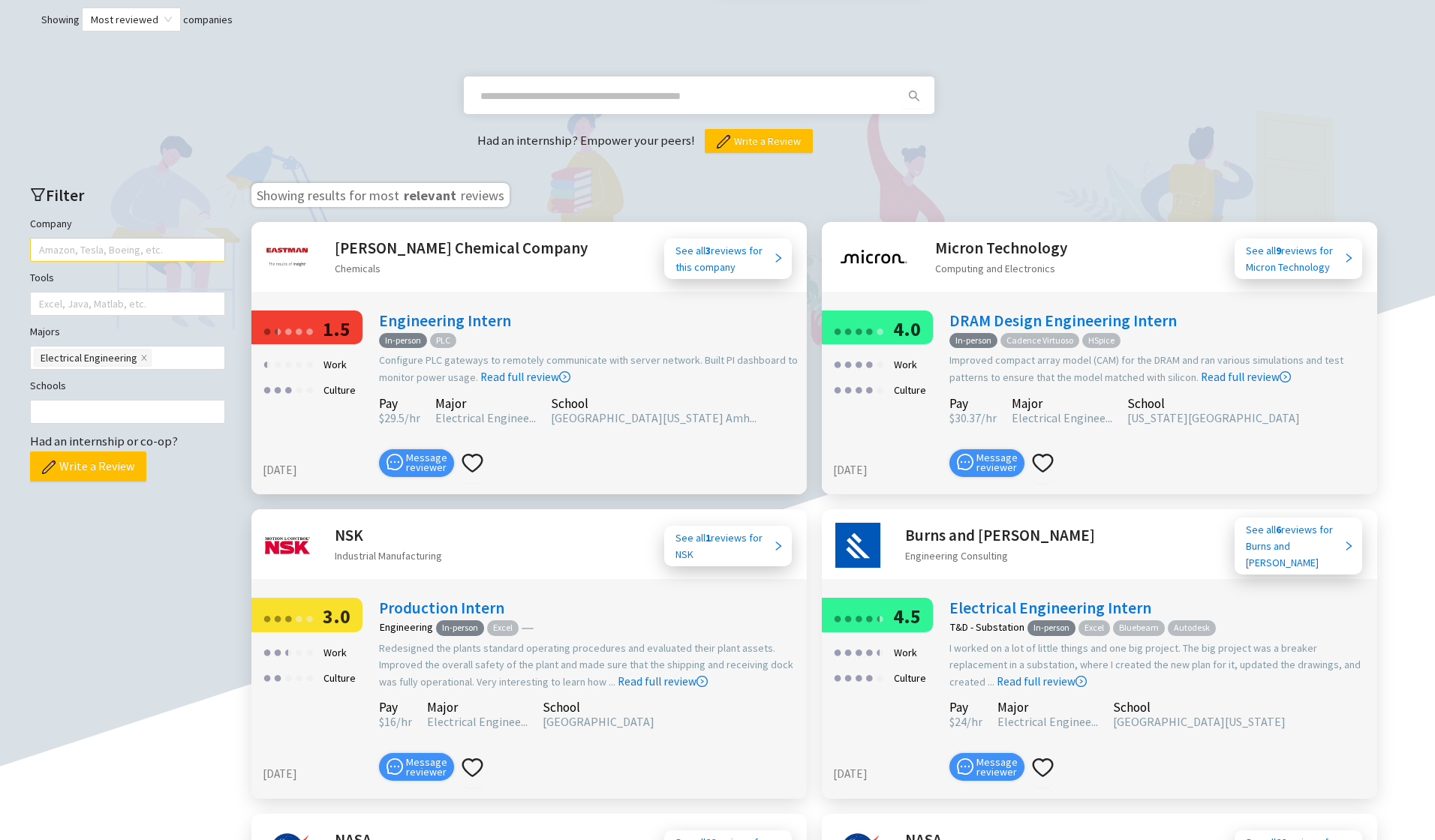
scroll to position [379, 0]
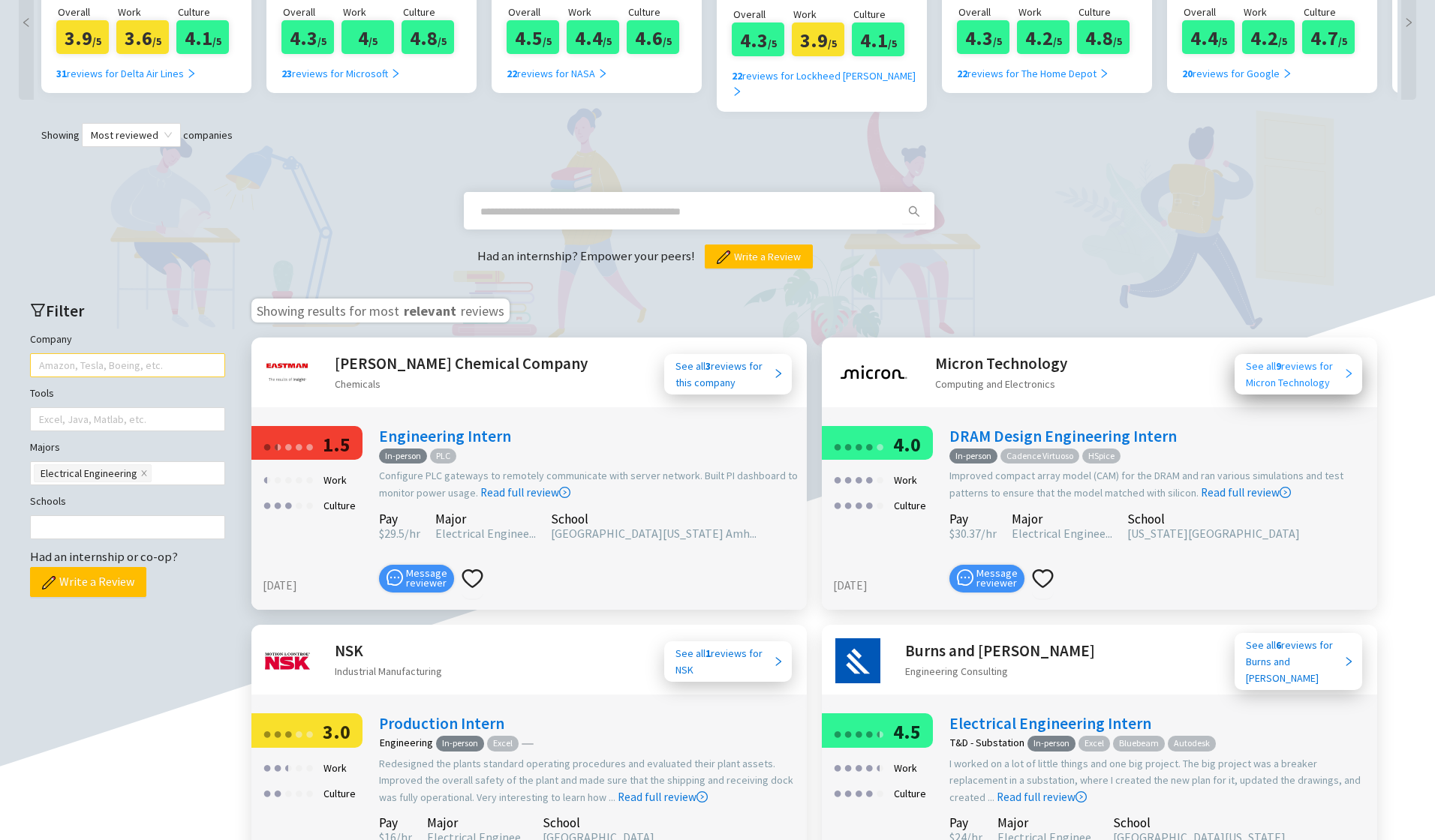
click at [1281, 359] on b "9" at bounding box center [1278, 365] width 5 height 13
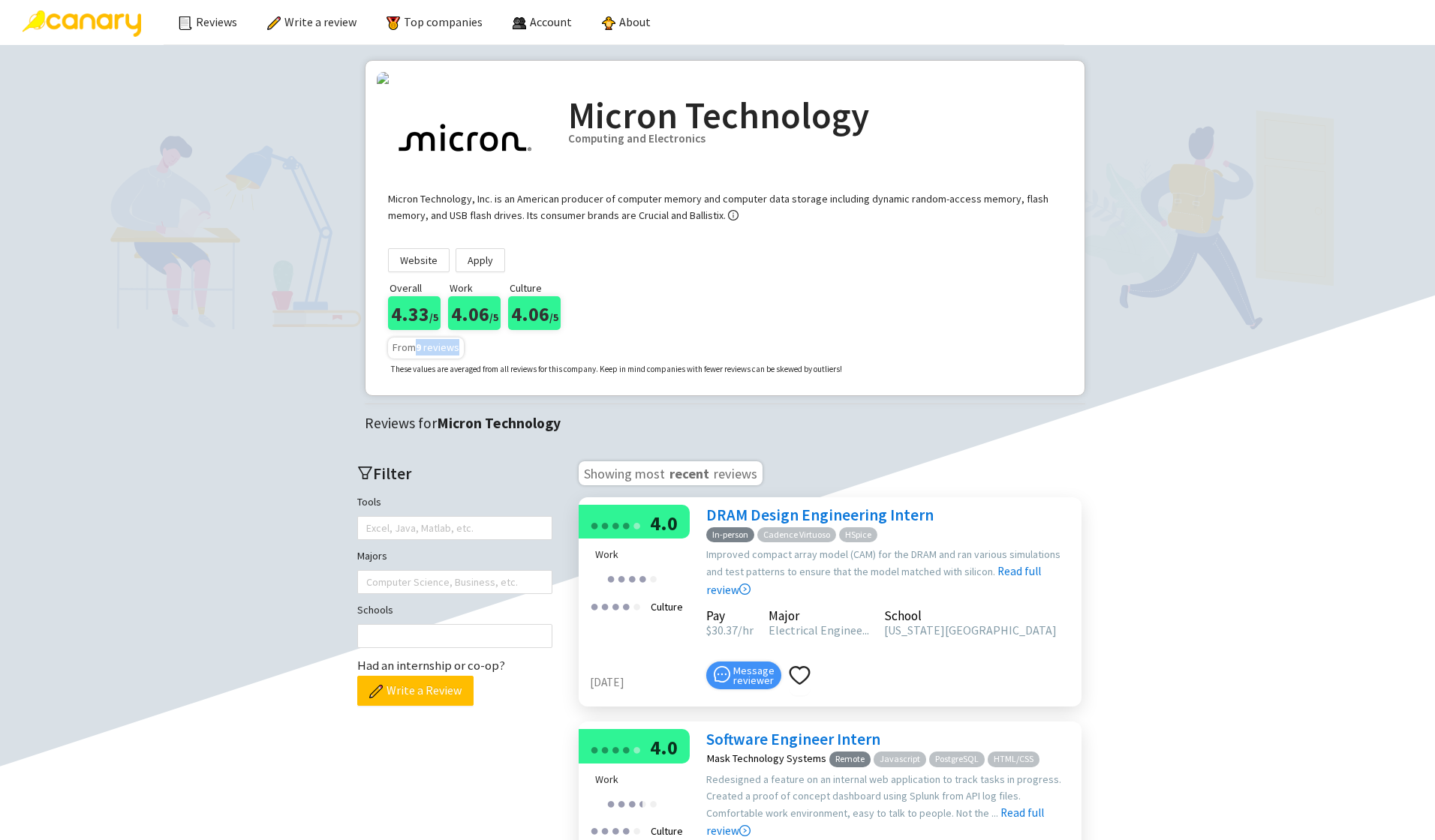
drag, startPoint x: 411, startPoint y: 463, endPoint x: 532, endPoint y: 462, distance: 121.0
click at [532, 377] on div "From 9 reviews These values are averaged from all reviews for this company. Kee…" at bounding box center [615, 353] width 454 height 46
click at [425, 24] on link "Top companies" at bounding box center [435, 21] width 96 height 15
click at [427, 25] on link "Top companies" at bounding box center [435, 21] width 96 height 15
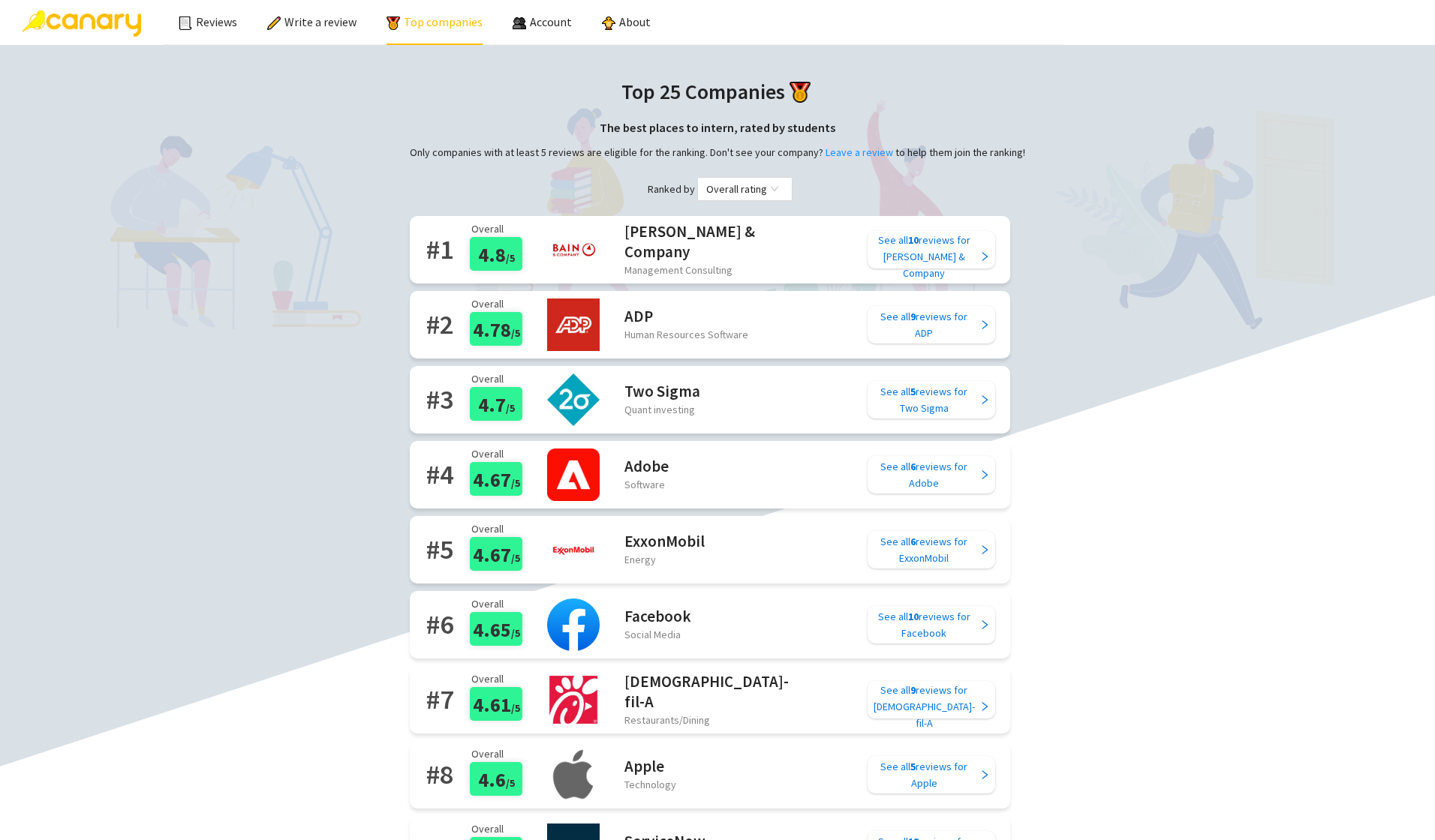
drag, startPoint x: 562, startPoint y: 475, endPoint x: 654, endPoint y: 476, distance: 92.0
click at [654, 476] on div "Adobe Software" at bounding box center [601, 475] width 136 height 75
click at [607, 22] on link "About" at bounding box center [626, 21] width 49 height 15
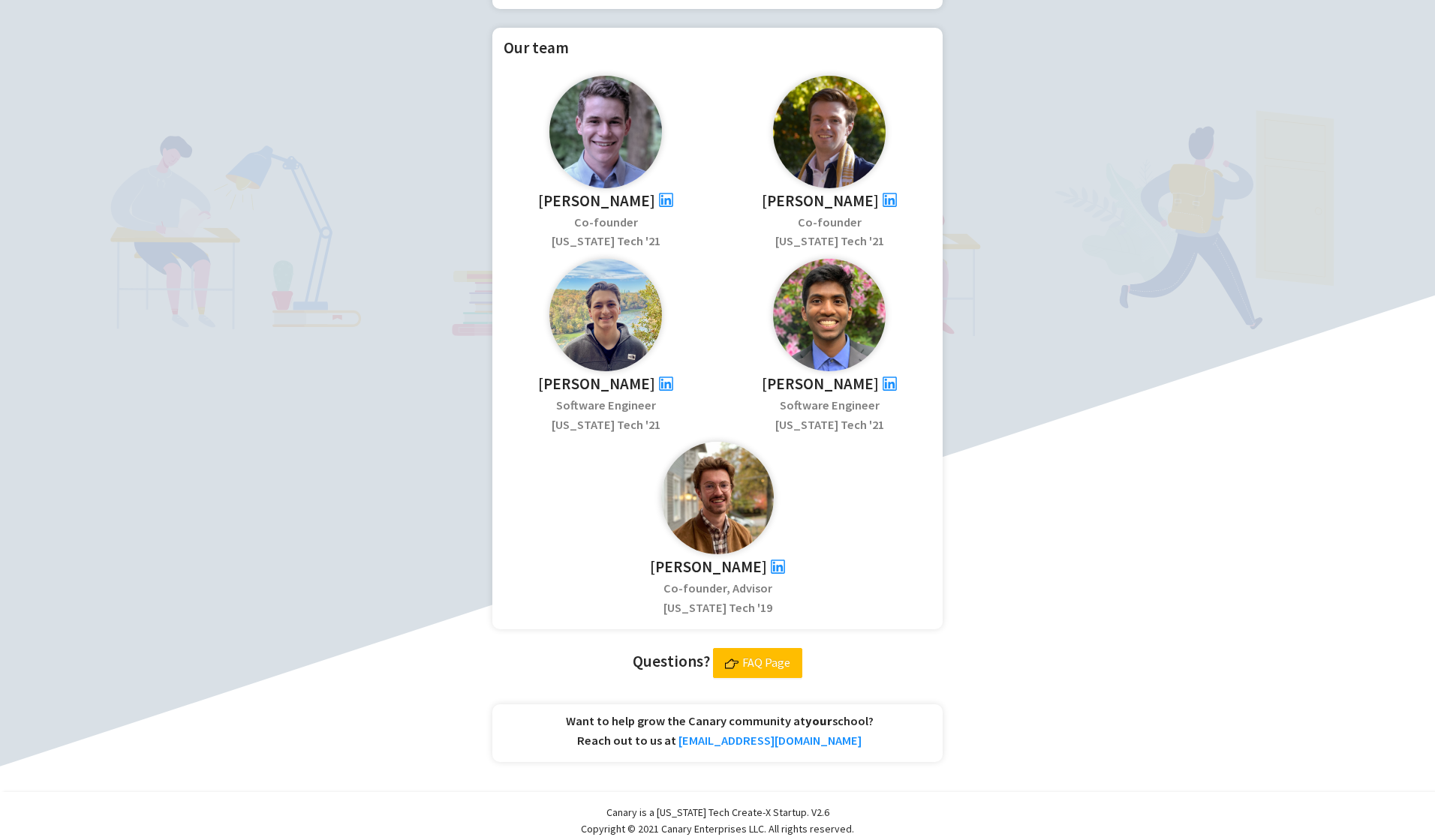
scroll to position [448, 0]
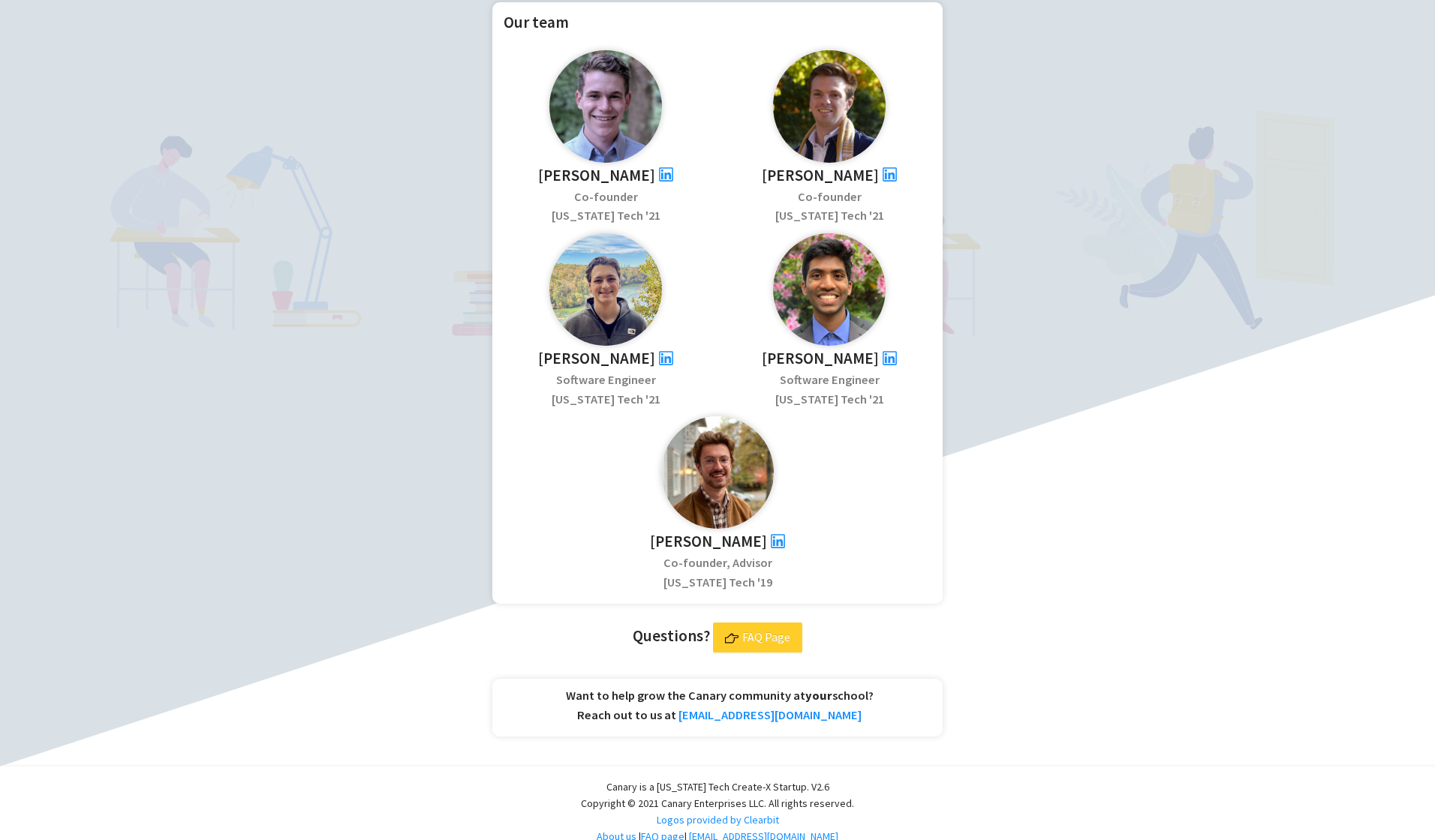
click at [760, 628] on span "FAQ Page" at bounding box center [766, 636] width 48 height 18
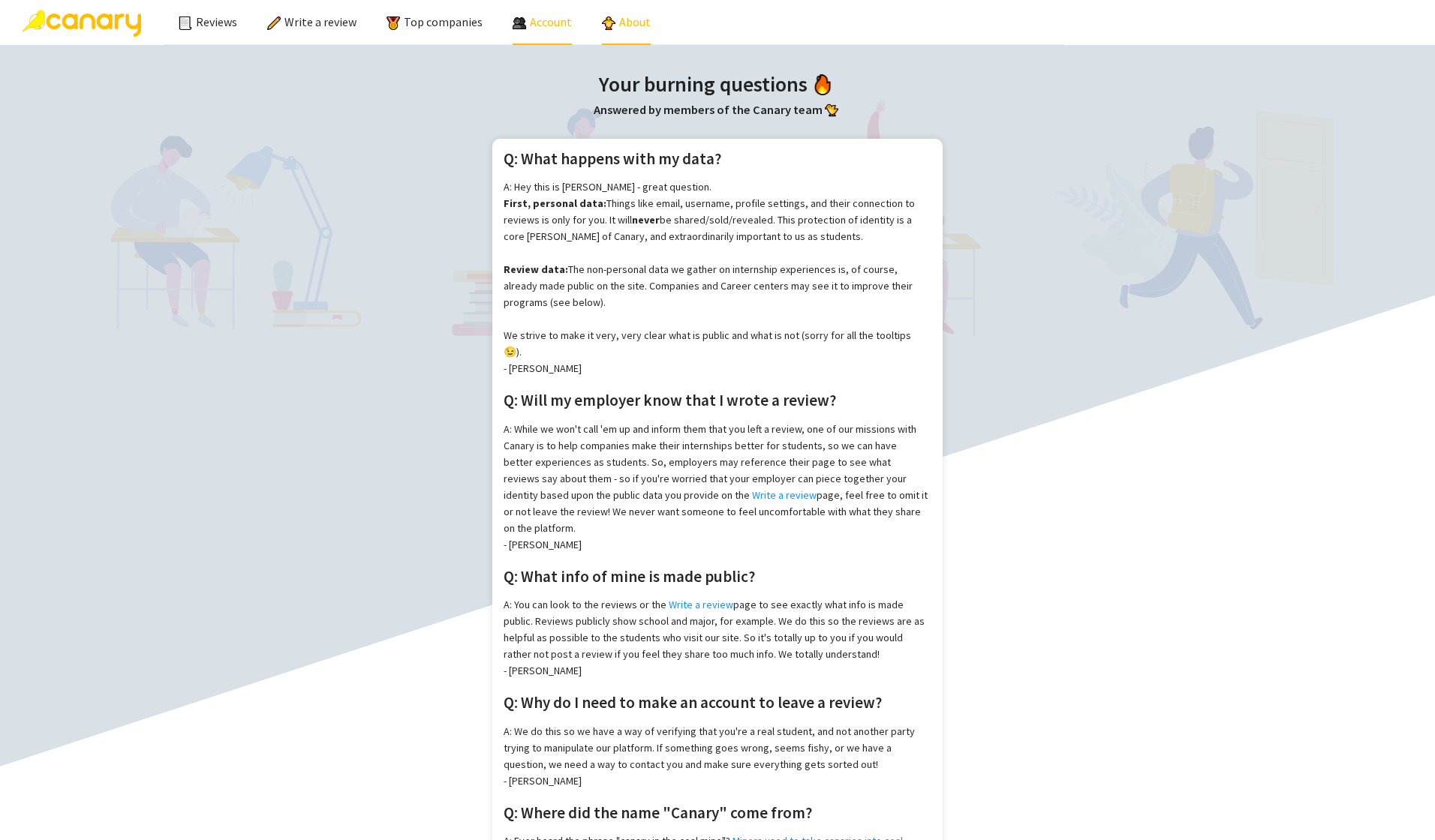
click at [522, 24] on div "Account" at bounding box center [542, 22] width 59 height 44
click at [537, 69] on link "Sign up" at bounding box center [547, 67] width 52 height 12
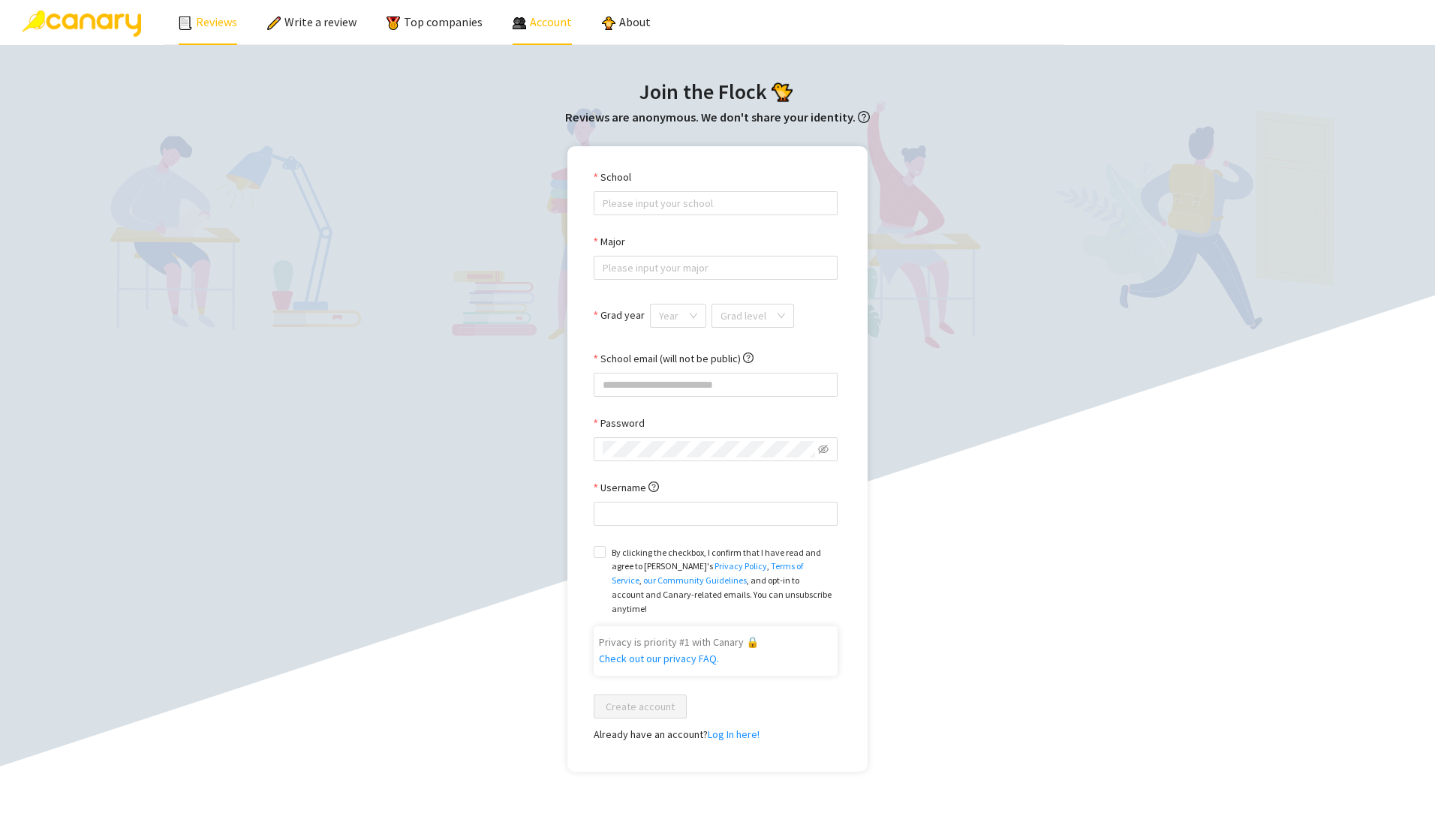
click at [211, 27] on link "Reviews" at bounding box center [207, 21] width 59 height 15
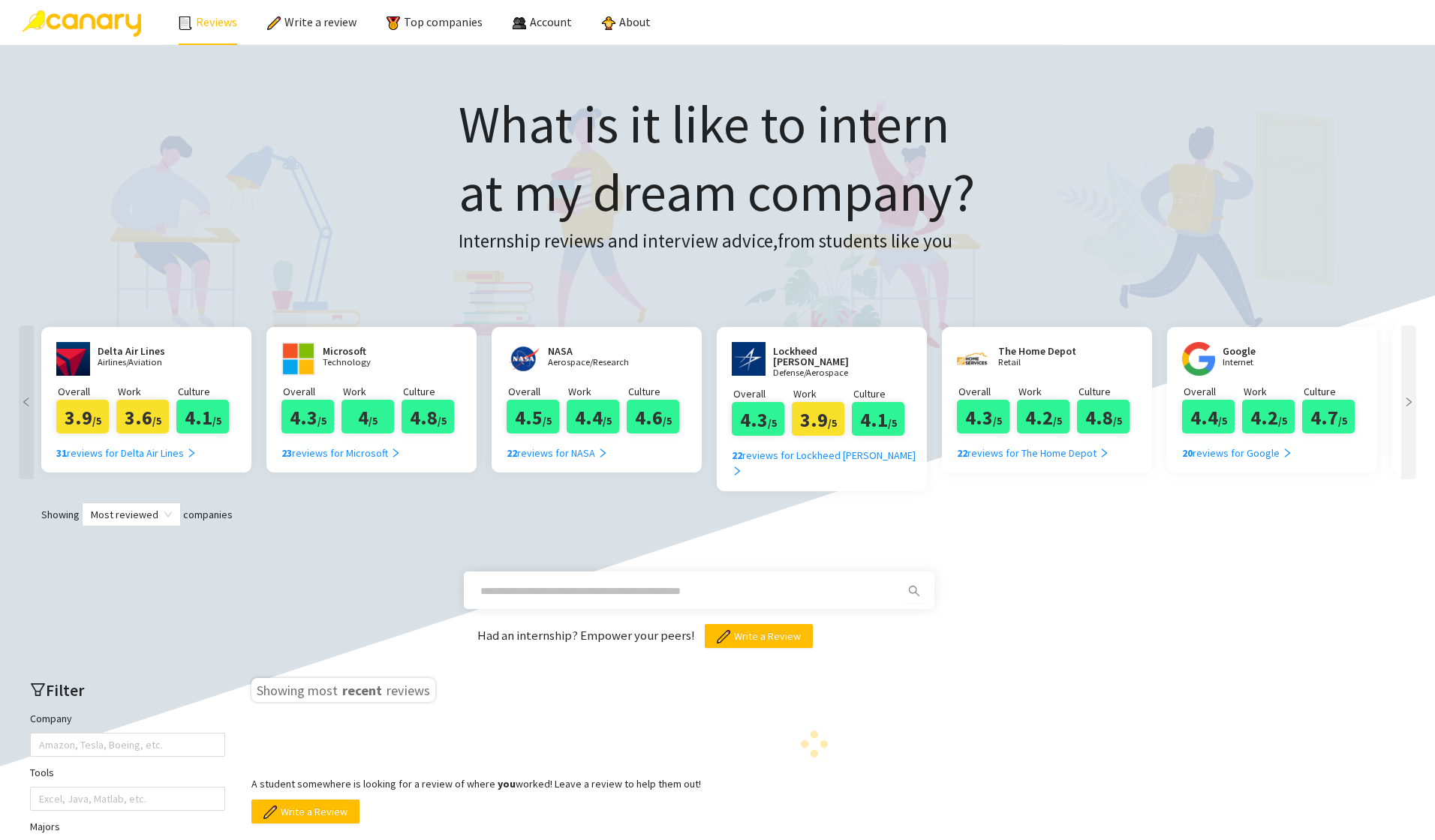
click at [103, 33] on img at bounding box center [82, 24] width 119 height 26
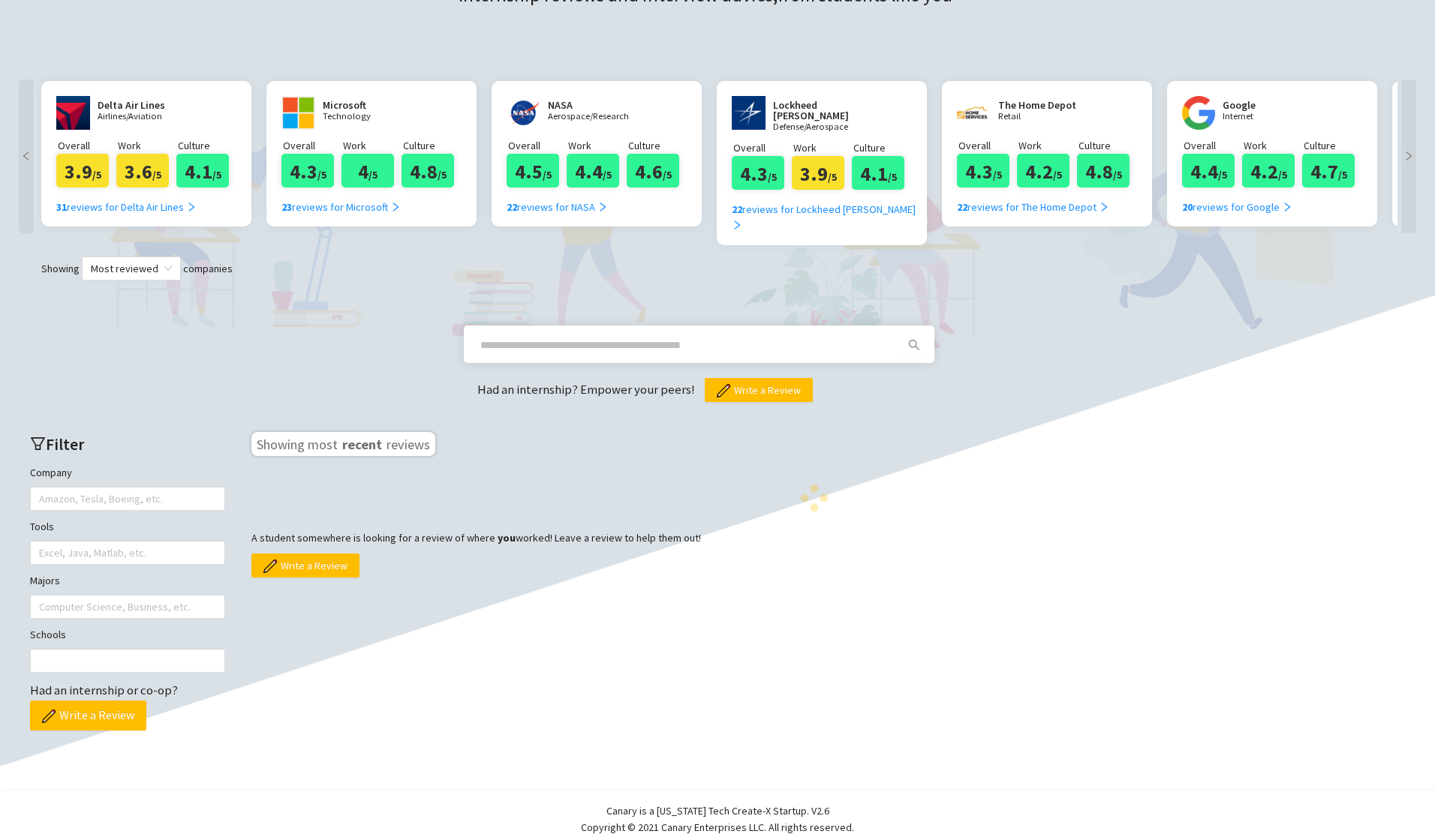
scroll to position [267, 0]
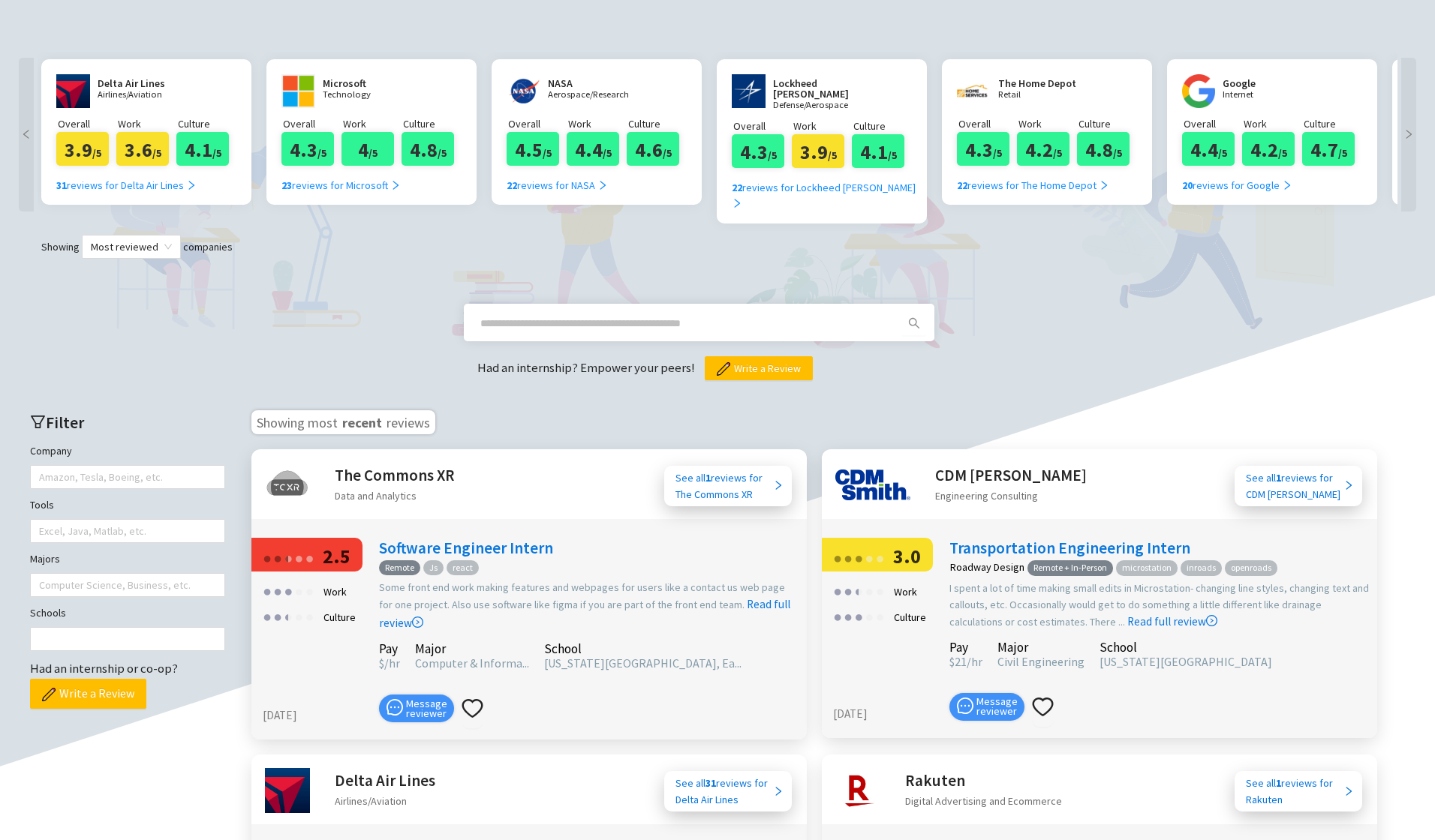
click at [1021, 87] on h2 "The Home Depot" at bounding box center [1043, 83] width 90 height 10
click at [969, 87] on img at bounding box center [973, 91] width 34 height 34
click at [1003, 183] on div "22 reviews for The Home Depot" at bounding box center [1033, 185] width 152 height 17
